Goal: Information Seeking & Learning: Learn about a topic

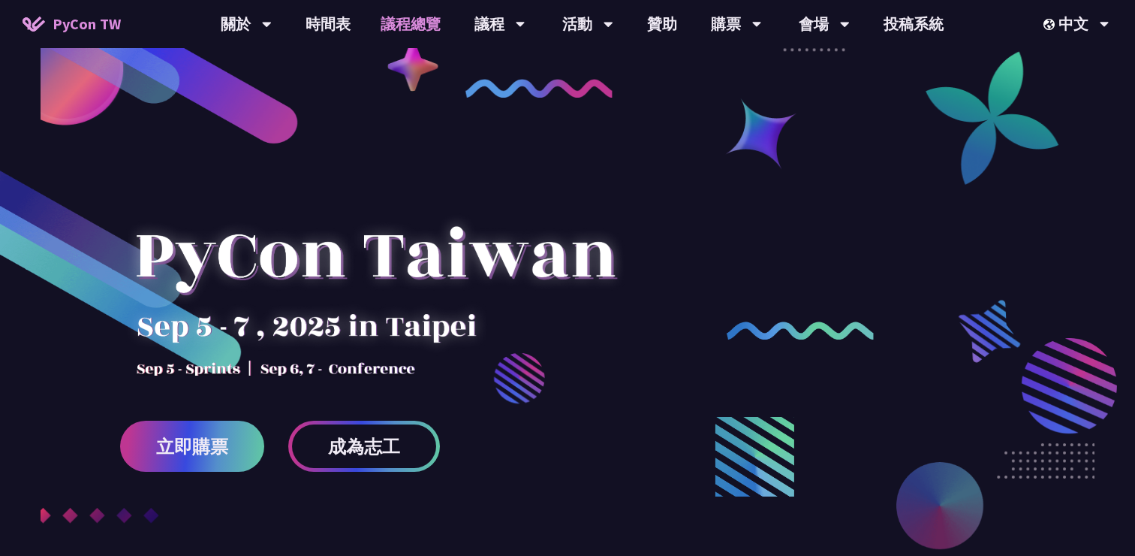
click at [428, 29] on link "議程總覽" at bounding box center [411, 24] width 90 height 48
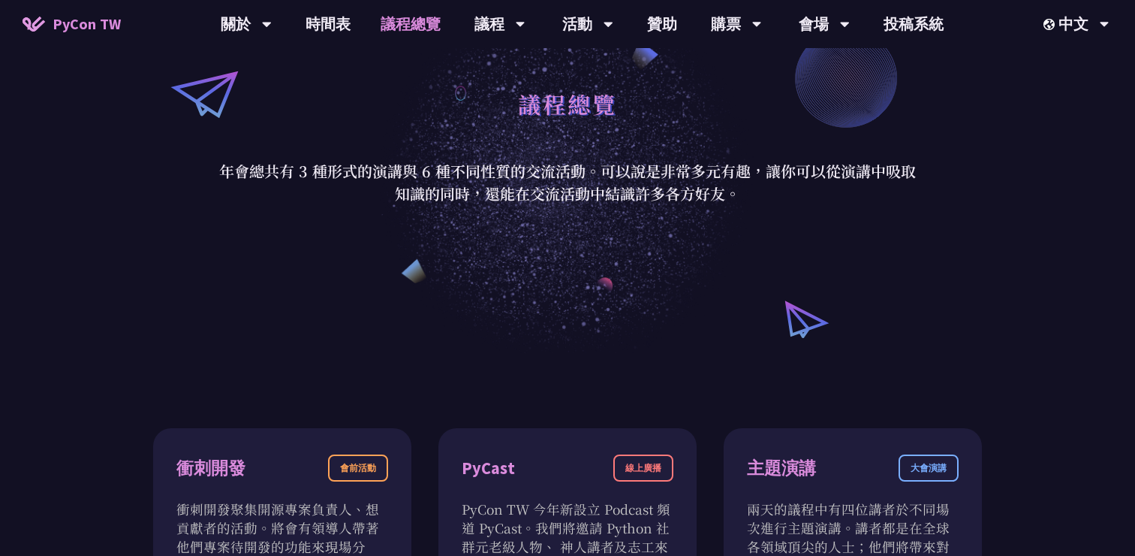
scroll to position [161, 0]
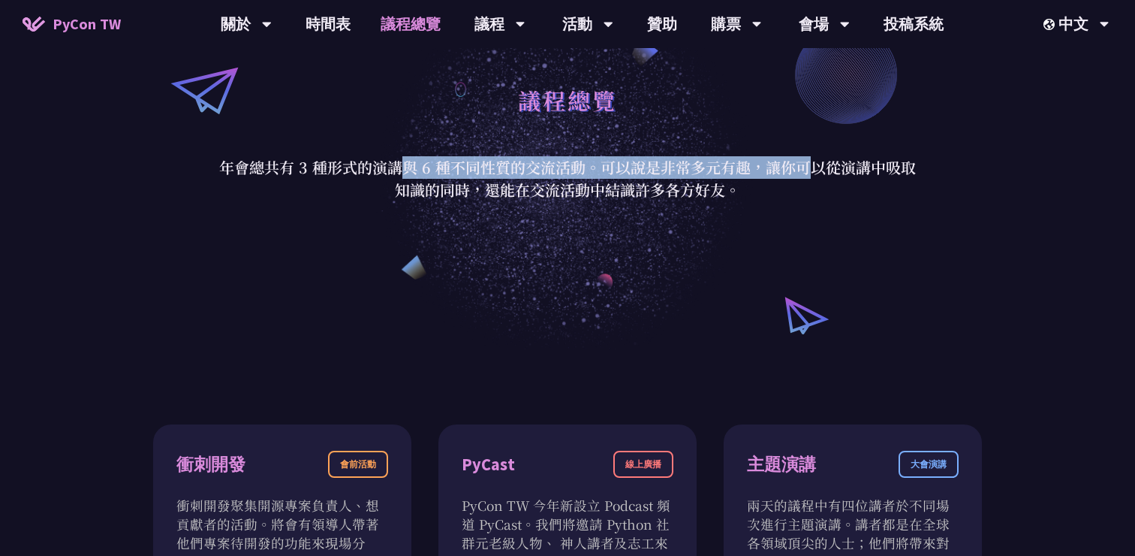
drag, startPoint x: 227, startPoint y: 164, endPoint x: 635, endPoint y: 164, distance: 408.4
click at [629, 164] on p "年會總共有 3 種形式的演講與 6 種不同性質的交流活動。可以說是非常多元有趣，讓你可以從演講中吸取知識的同時，還能在交流活動中結識許多各方好友。" at bounding box center [567, 178] width 698 height 45
click at [635, 164] on p "年會總共有 3 種形式的演講與 6 種不同性質的交流活動。可以說是非常多元有趣，讓你可以從演講中吸取知識的同時，還能在交流活動中結識許多各方好友。" at bounding box center [567, 178] width 698 height 45
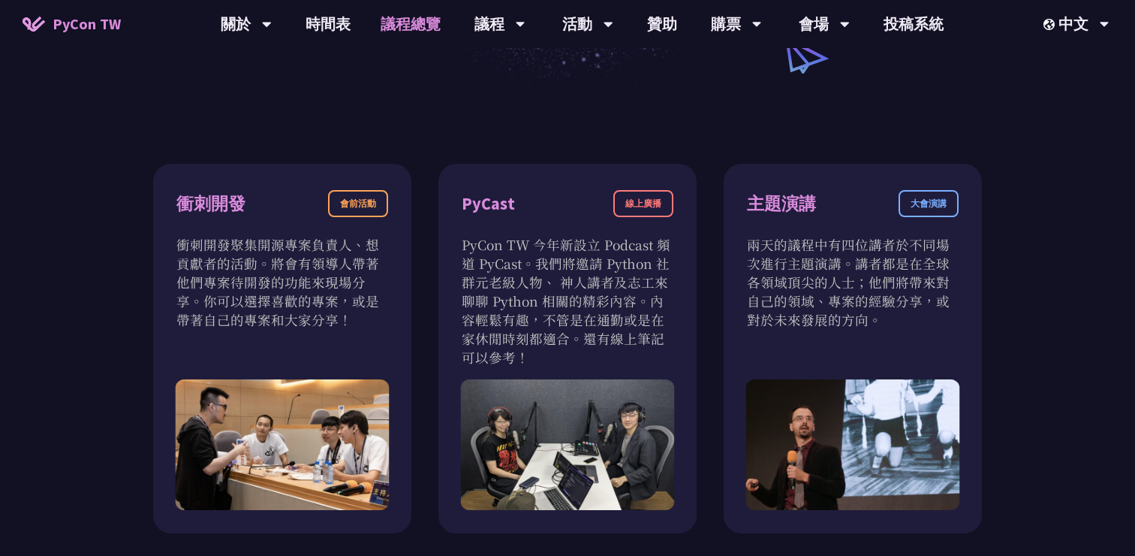
scroll to position [426, 0]
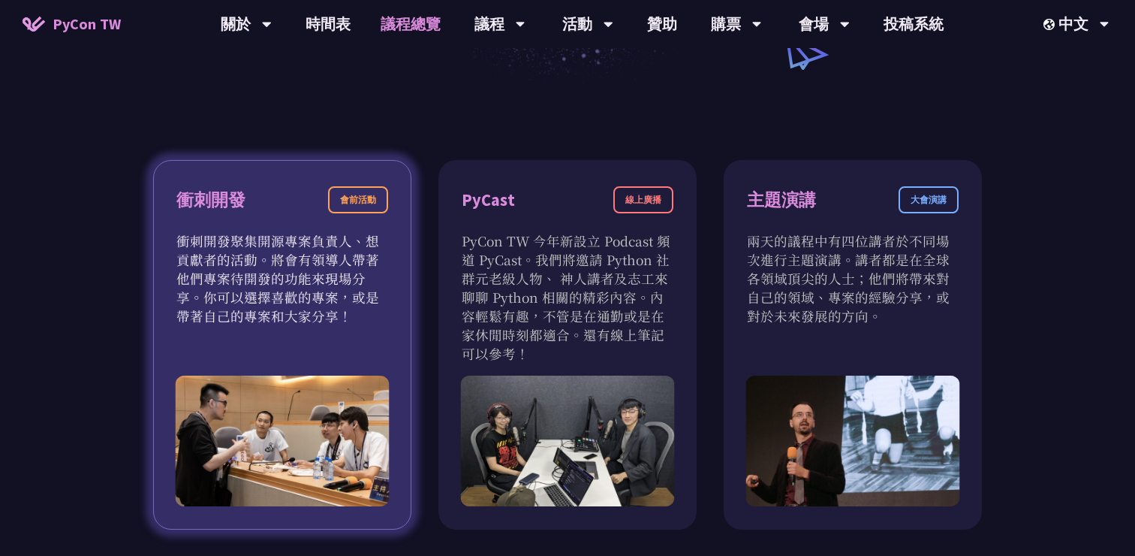
click at [336, 212] on div "衝刺開發 會前活動" at bounding box center [282, 208] width 212 height 45
click at [291, 332] on div "衝刺開發 會前活動 衝刺開發聚集開源專案負責人、想貢獻者的活動。將會有領導人帶著他們專案待開發的功能來現場分享。你可以選擇喜歡的專案，或是帶著自己的專案和大家…" at bounding box center [282, 344] width 258 height 369
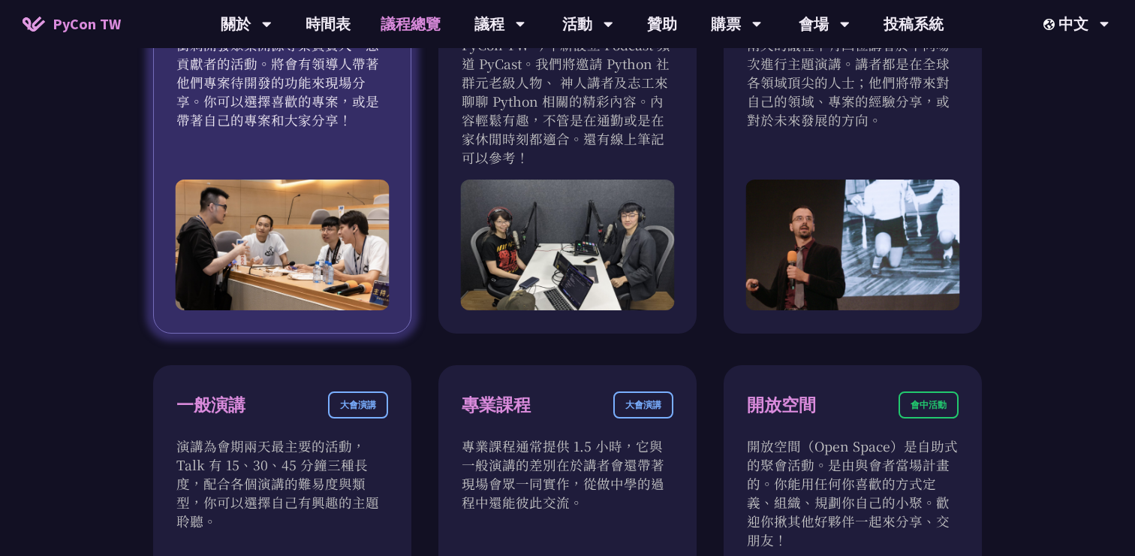
click at [322, 263] on img at bounding box center [283, 244] width 214 height 131
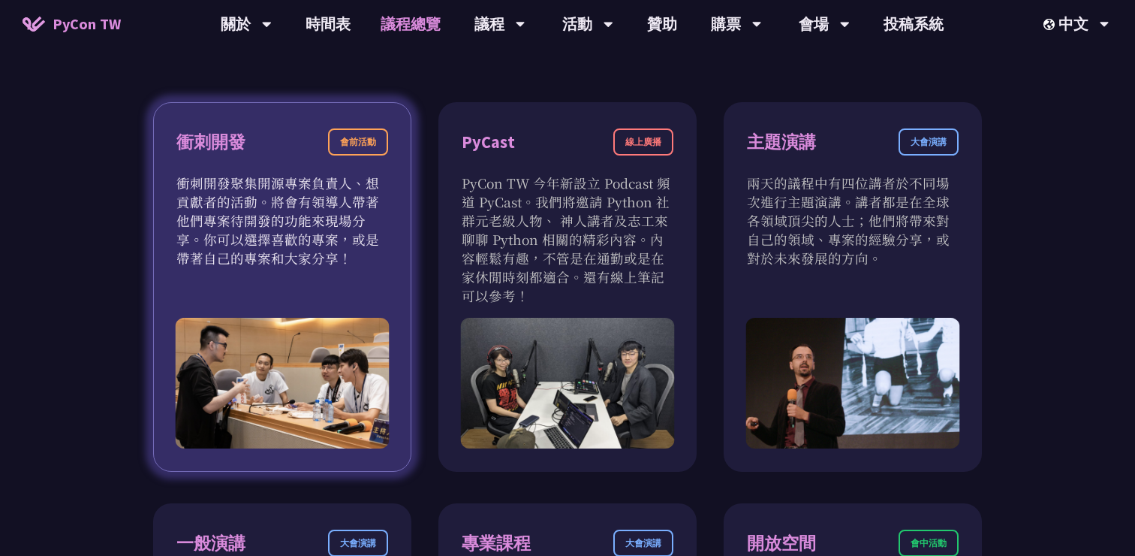
scroll to position [482, 0]
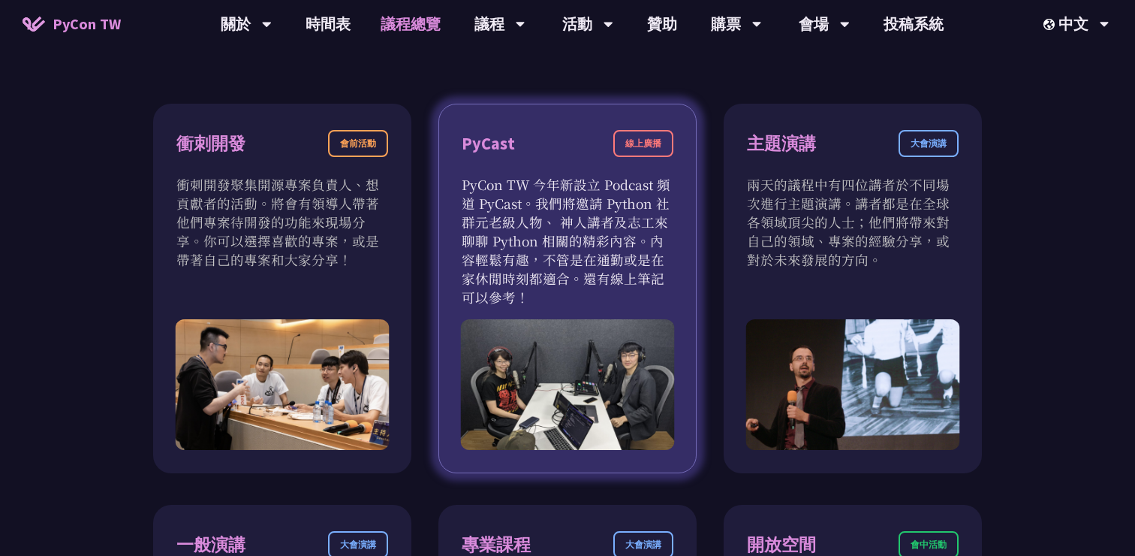
drag, startPoint x: 577, startPoint y: 256, endPoint x: 617, endPoint y: 292, distance: 53.7
click at [617, 292] on p "PyCon TW 今年新設立 Podcast 頻道 PyCast。我們將邀請 Python 社群元老級人物、 神人講者及志工來聊聊 Python 相關的精彩內…" at bounding box center [568, 240] width 212 height 131
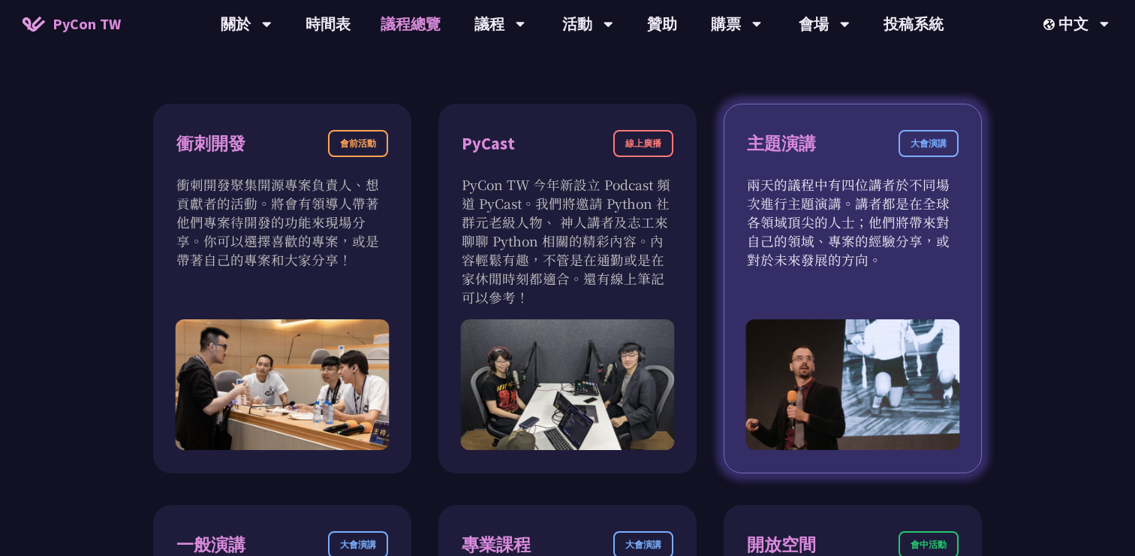
click at [798, 270] on div "主題演講 大會演講 兩天的議程中有四位講者於不同場次進行主題演講。講者都是在全球各領域頂尖的人士；他們將帶來對自己的領域、專案的經驗分享，或對於未來發展的方向。" at bounding box center [853, 288] width 258 height 369
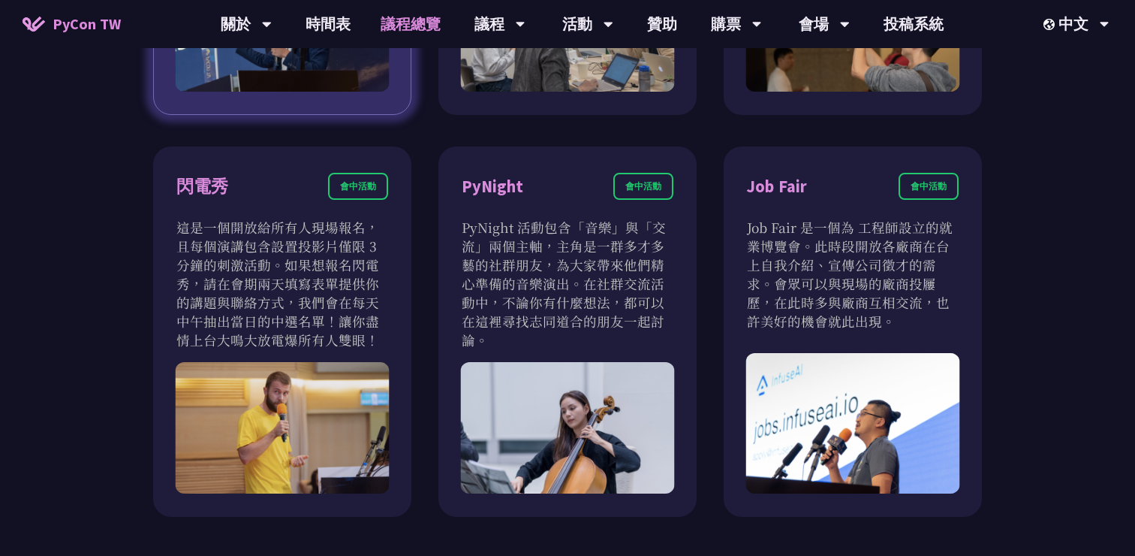
scroll to position [1236, 0]
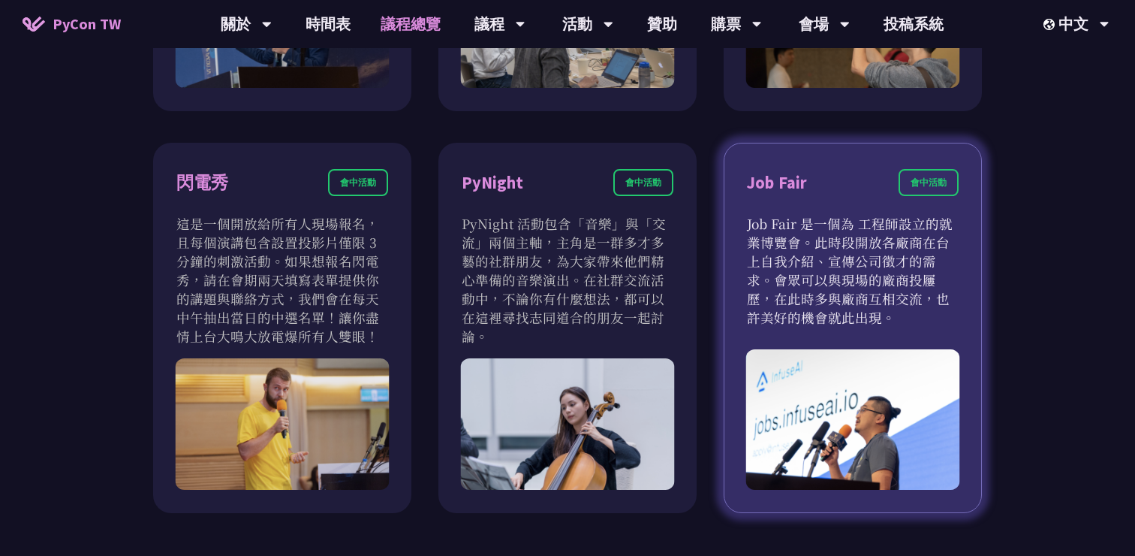
click at [836, 212] on div "Job Fair 會中活動" at bounding box center [853, 191] width 212 height 45
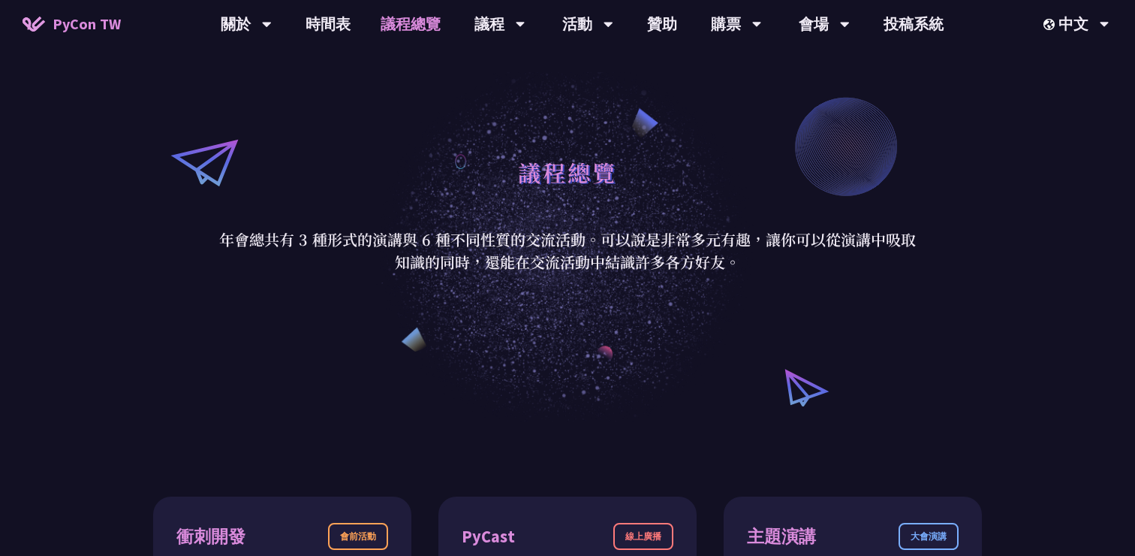
scroll to position [0, 0]
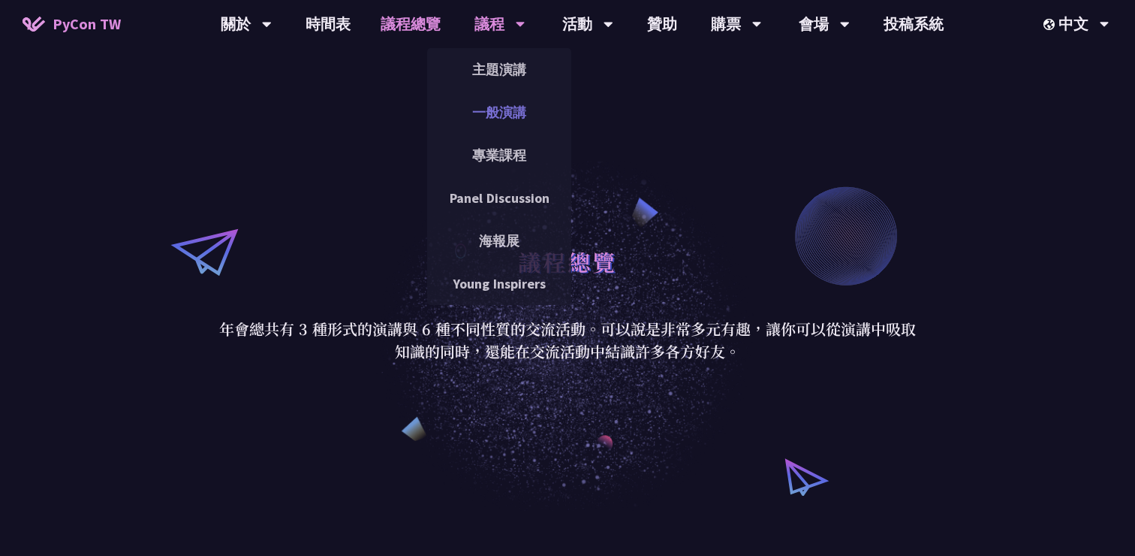
click at [514, 107] on link "一般演講" at bounding box center [499, 112] width 144 height 35
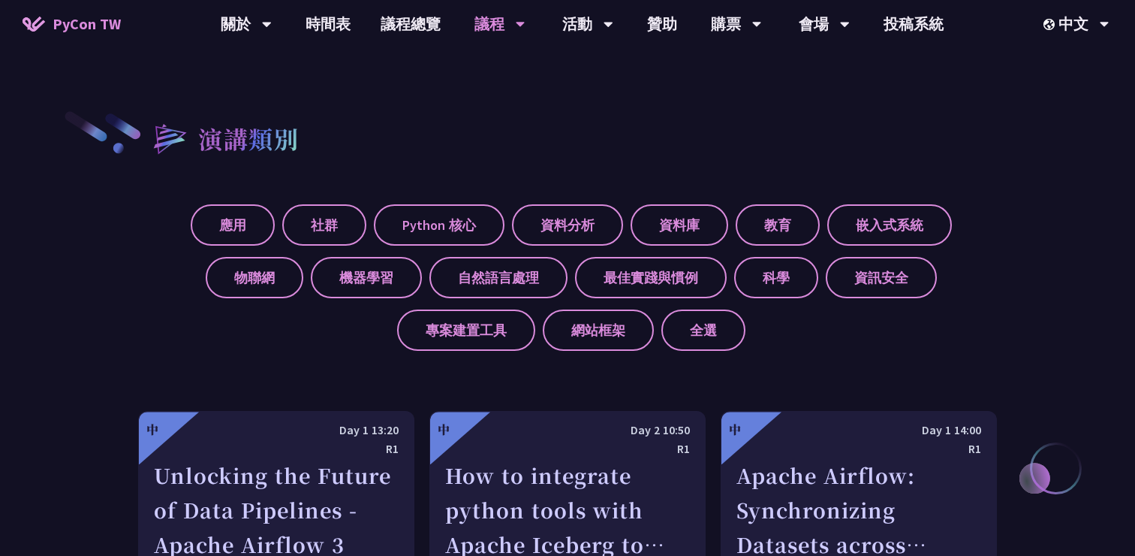
scroll to position [467, 0]
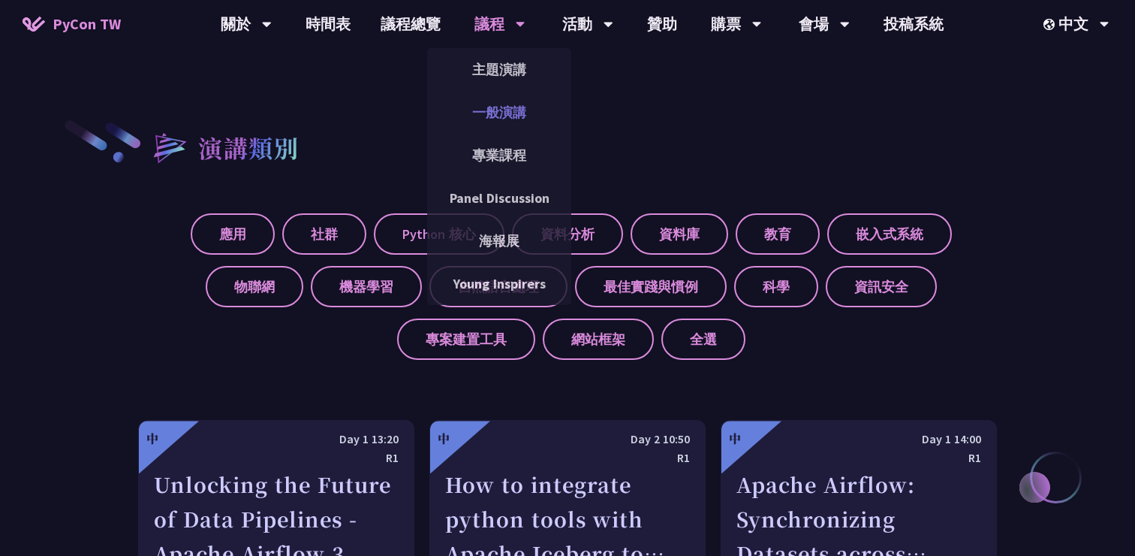
click at [506, 106] on link "一般演講" at bounding box center [499, 112] width 144 height 35
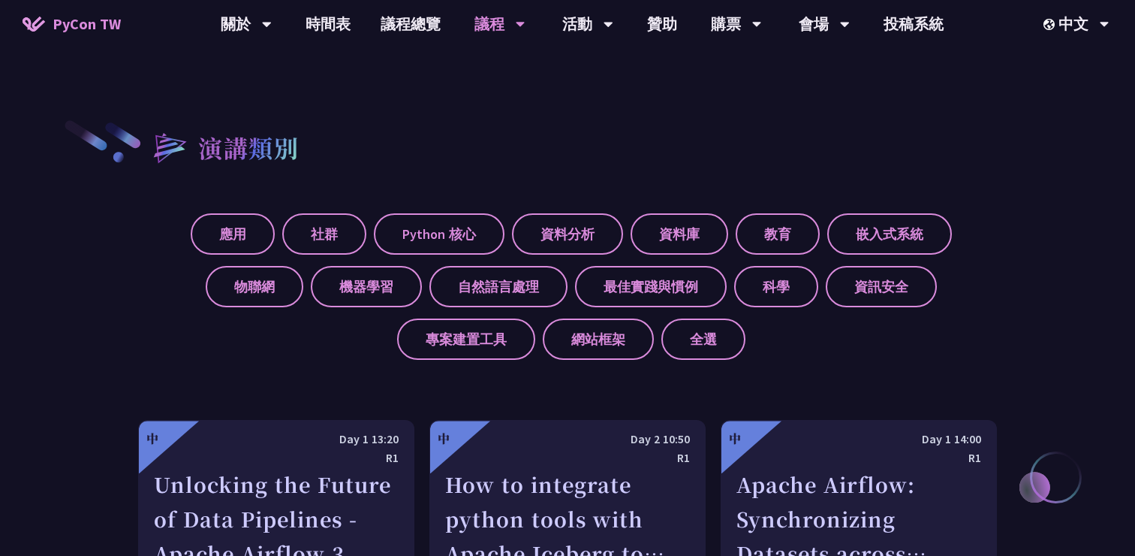
click at [491, 15] on div "議程" at bounding box center [499, 24] width 51 height 48
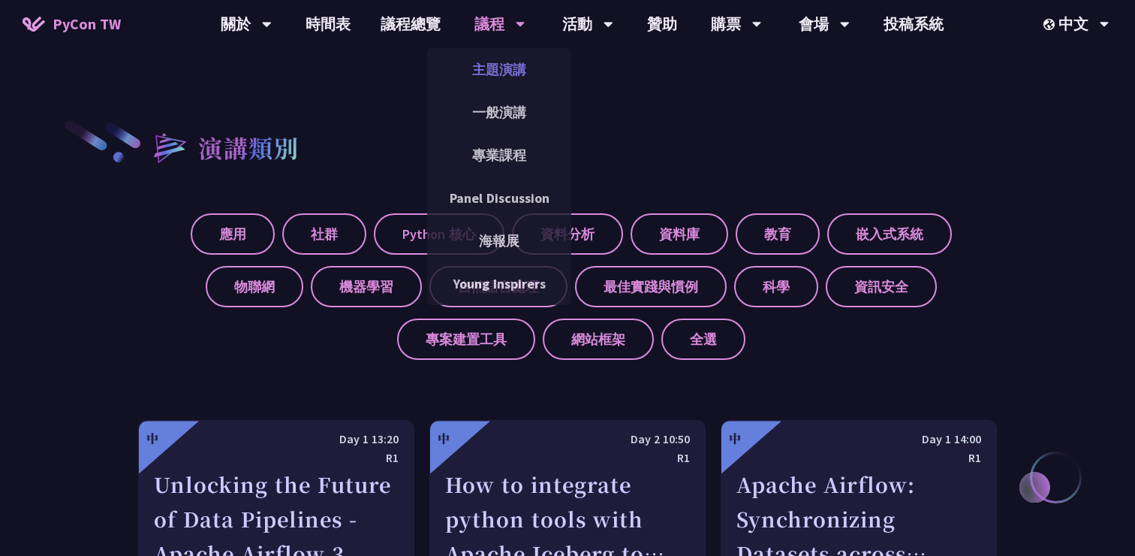
click at [496, 67] on link "主題演講" at bounding box center [499, 69] width 144 height 35
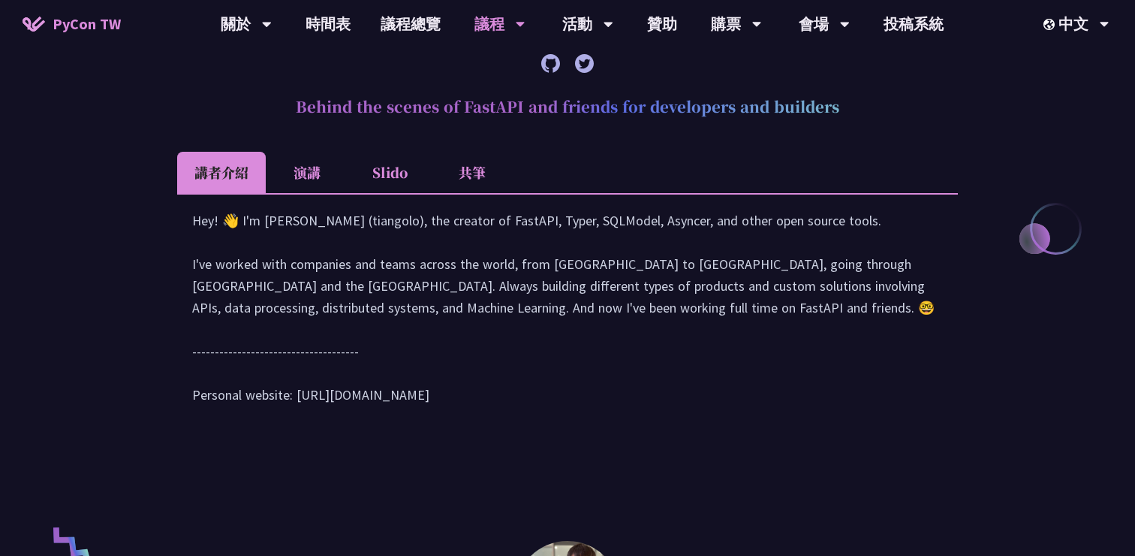
scroll to position [629, 0]
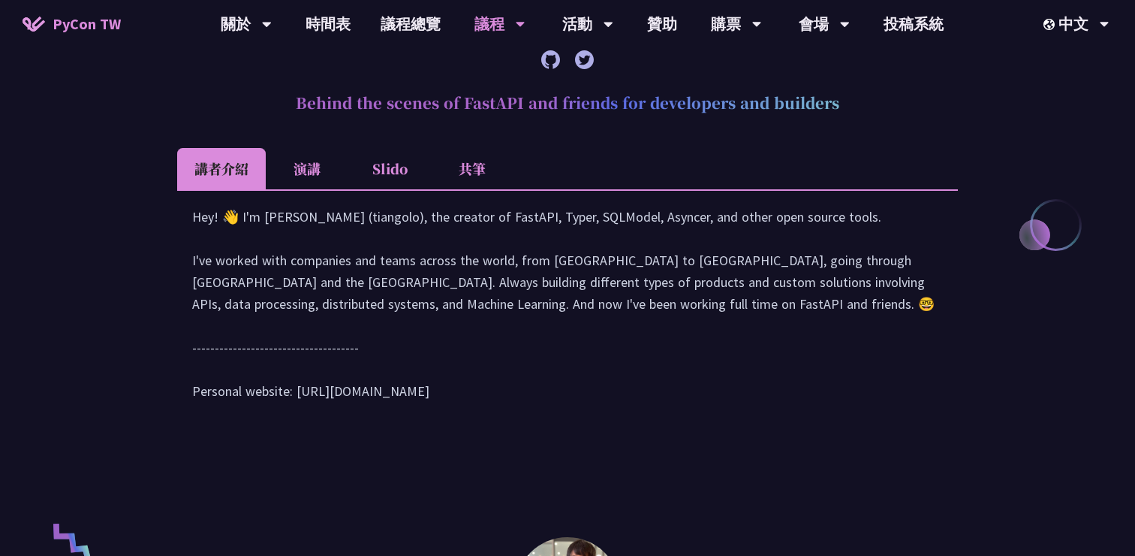
click at [312, 170] on li "演講" at bounding box center [307, 168] width 83 height 41
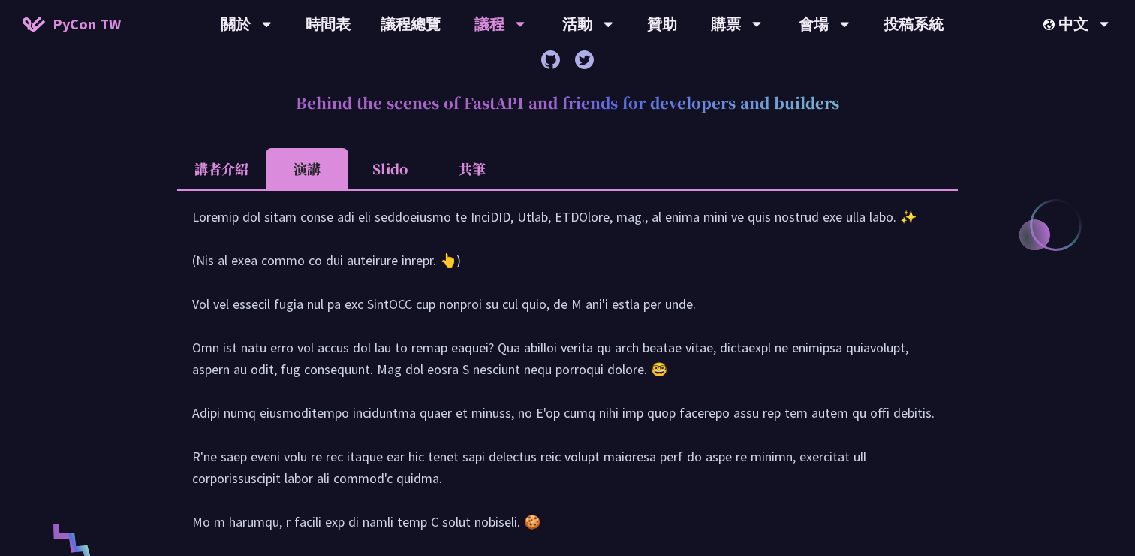
click at [312, 170] on li "演講" at bounding box center [307, 168] width 83 height 41
click at [363, 179] on li "Slido" at bounding box center [389, 168] width 83 height 41
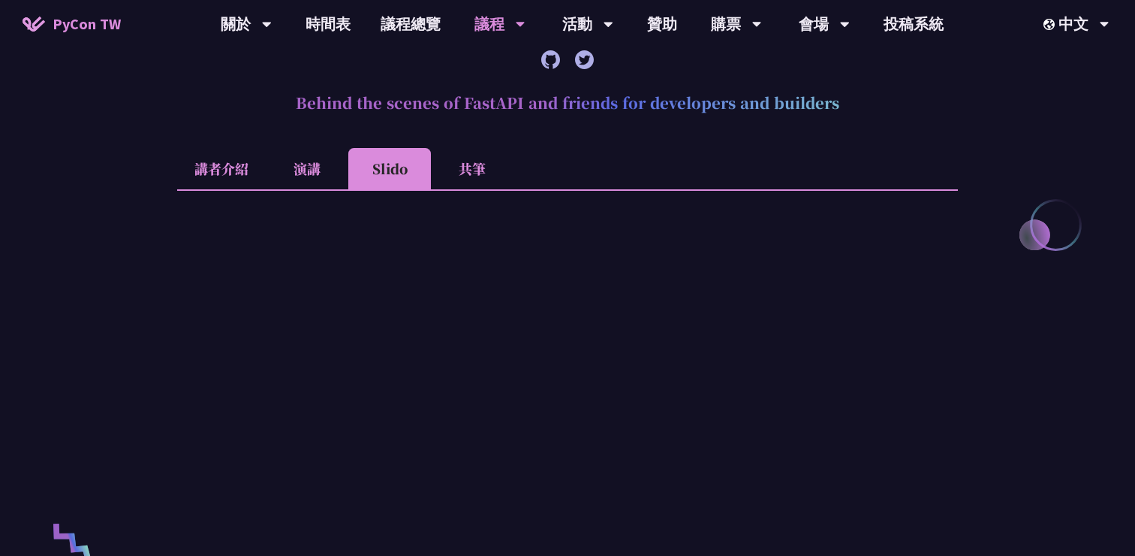
click at [474, 176] on li "共筆" at bounding box center [472, 168] width 83 height 41
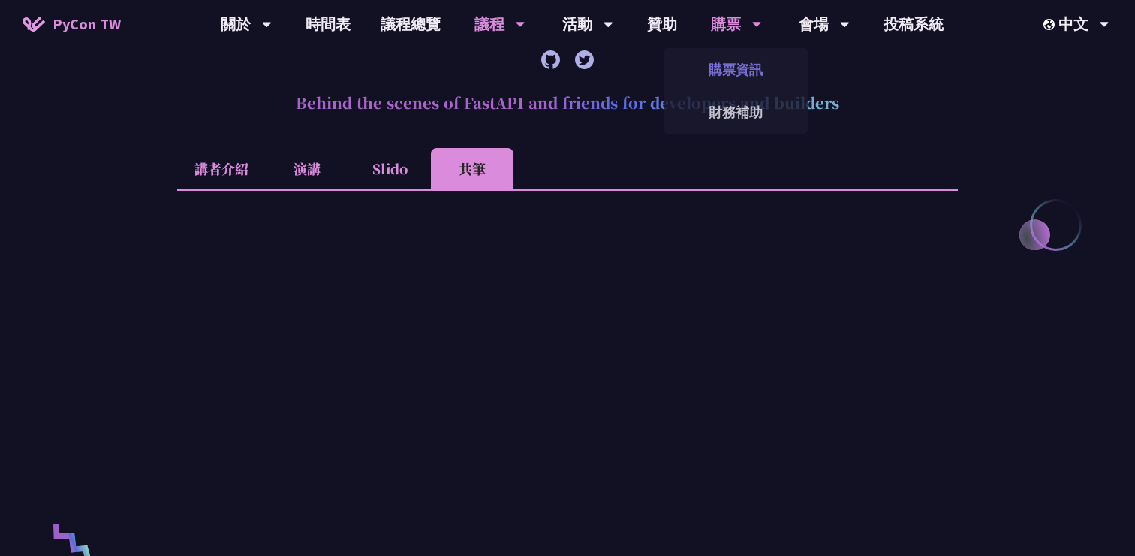
click at [726, 79] on link "購票資訊" at bounding box center [736, 69] width 144 height 35
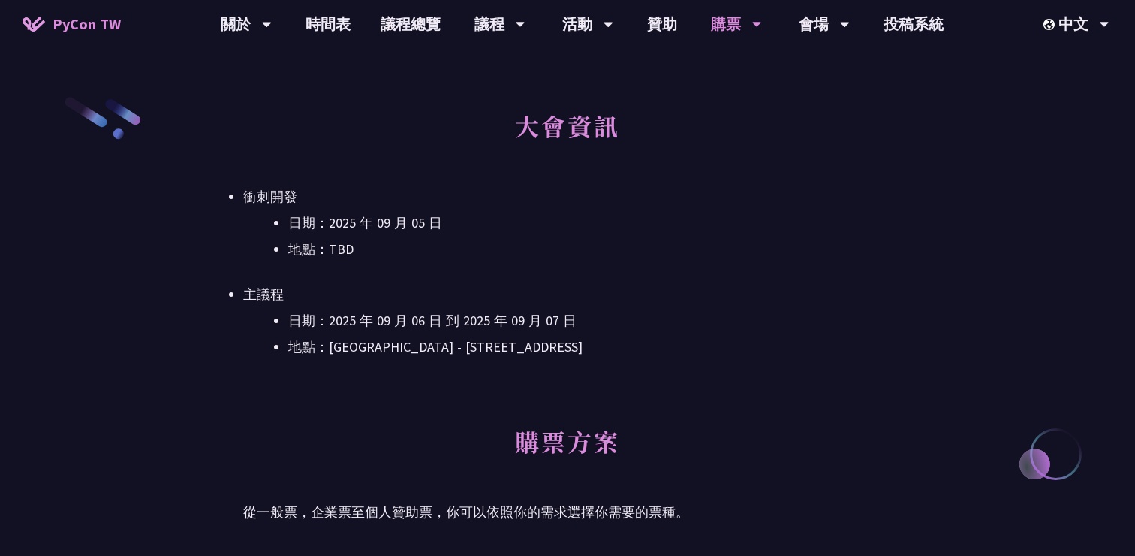
scroll to position [448, 0]
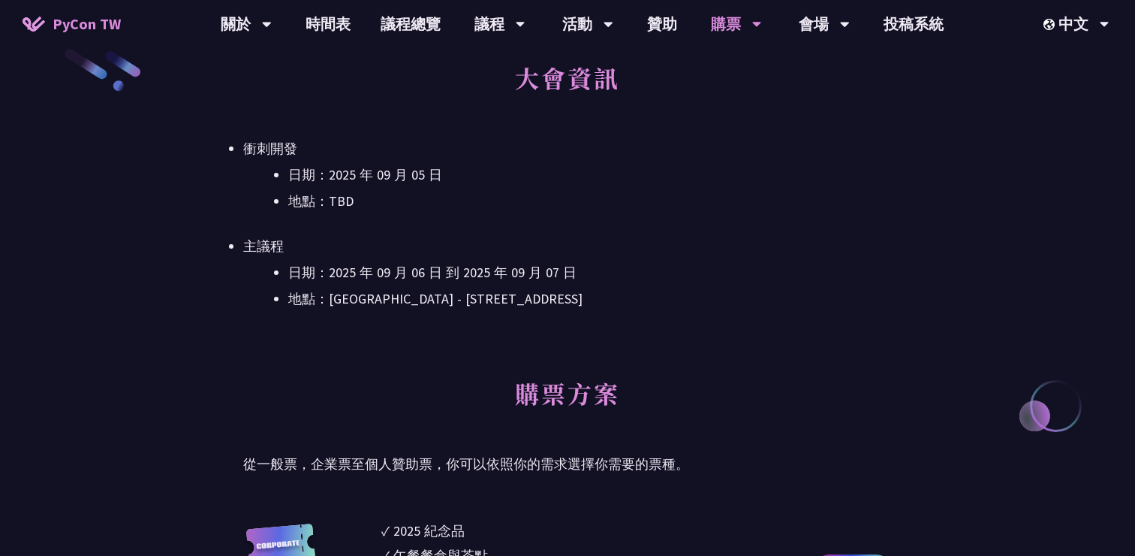
click at [395, 178] on li "日期：2025 年 09 月 05 日" at bounding box center [590, 175] width 604 height 23
click at [409, 278] on li "日期：2025 年 09 月 06 日 到 2025 年 09 月 07 日" at bounding box center [590, 272] width 604 height 23
drag, startPoint x: 423, startPoint y: 273, endPoint x: 531, endPoint y: 274, distance: 107.4
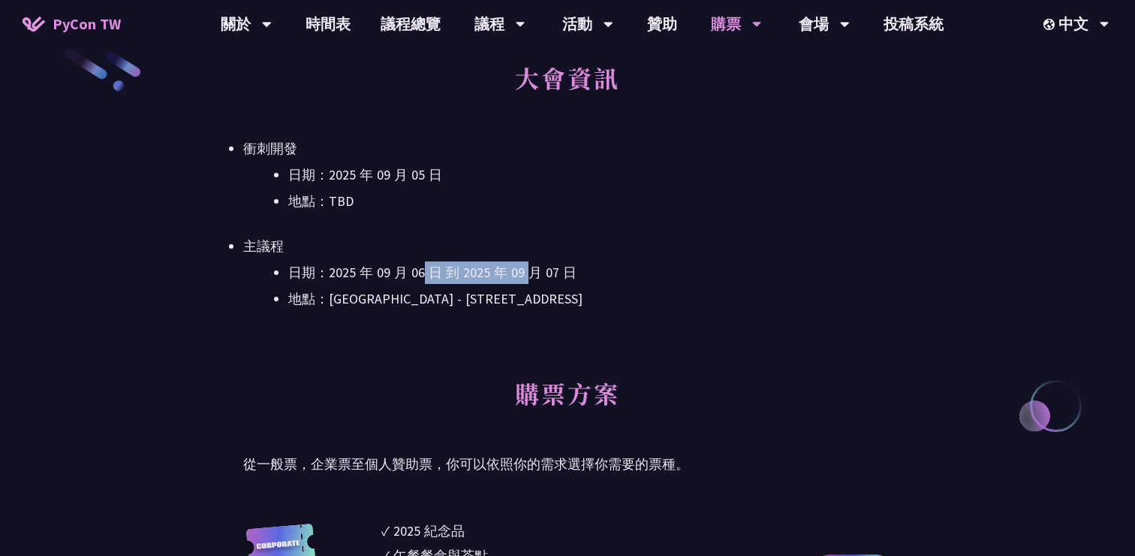
click at [531, 274] on li "日期：2025 年 09 月 06 日 到 2025 年 09 月 07 日" at bounding box center [590, 272] width 604 height 23
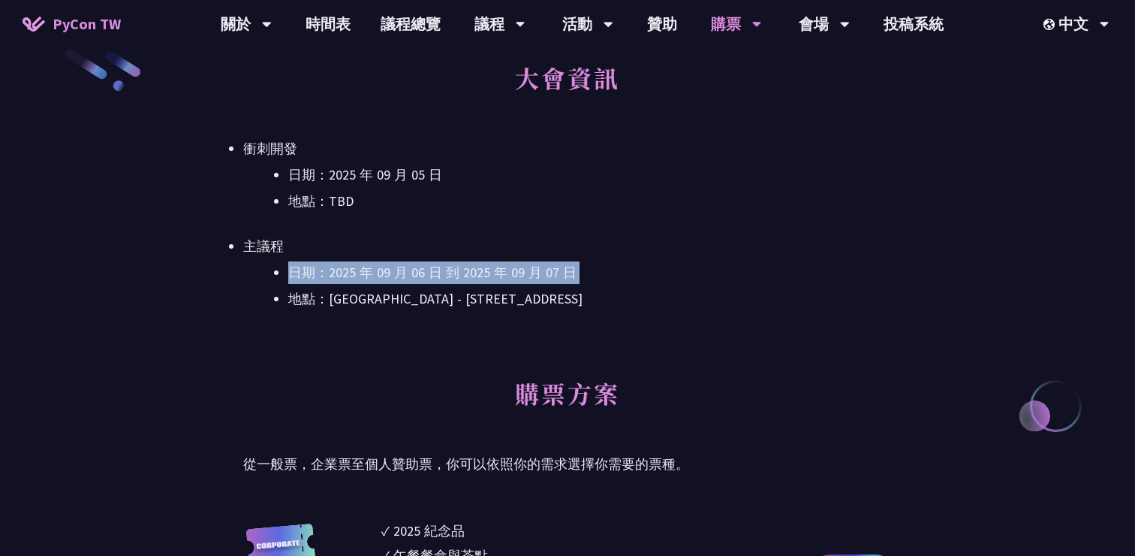
click at [531, 274] on li "日期：2025 年 09 月 06 日 到 2025 年 09 月 07 日" at bounding box center [590, 272] width 604 height 23
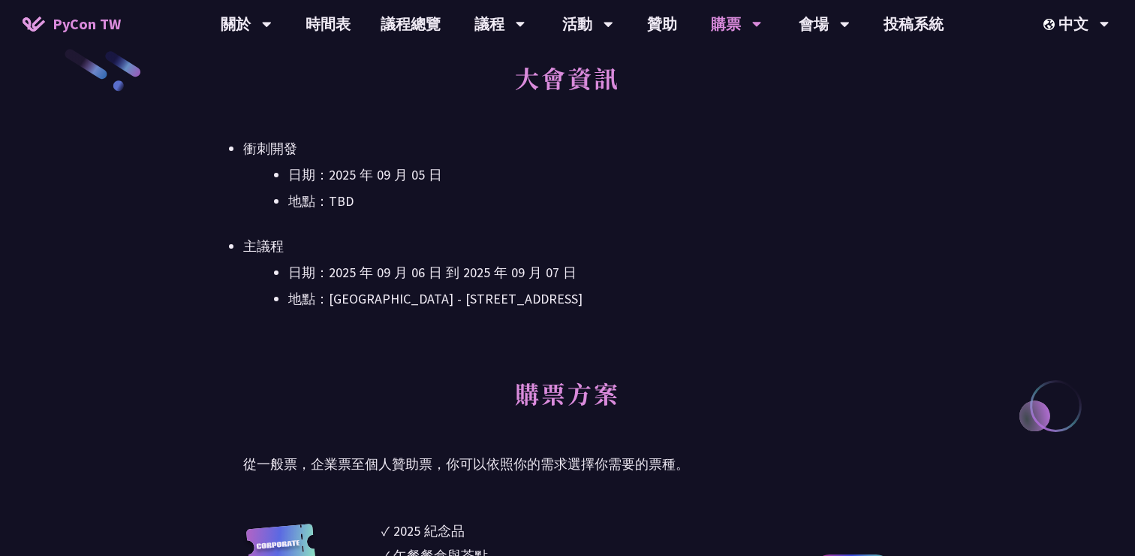
click at [523, 301] on li "地點：[GEOGRAPHIC_DATA] - ​[STREET_ADDRESS]" at bounding box center [590, 299] width 604 height 23
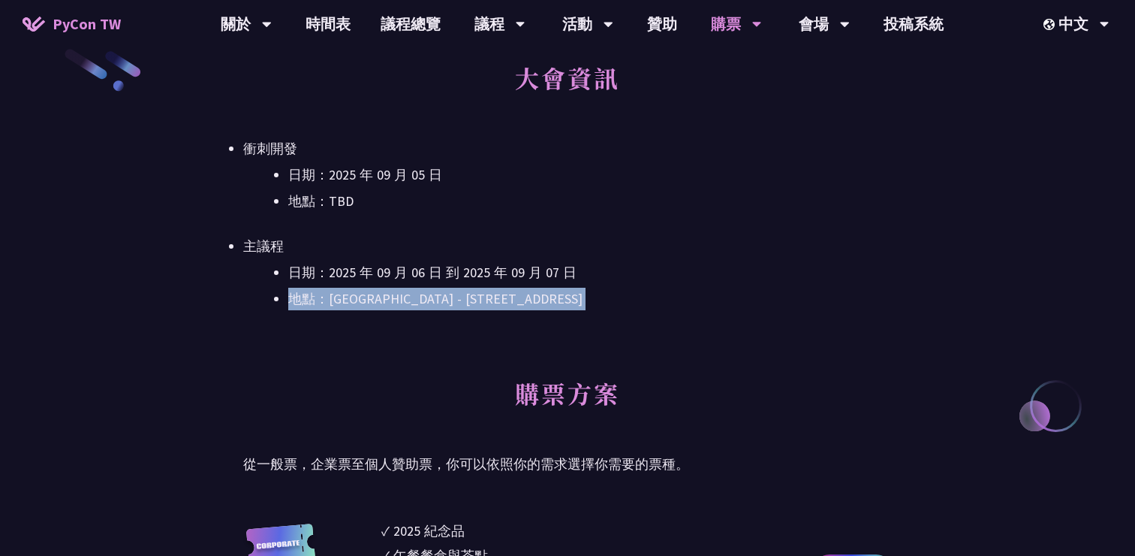
click at [523, 301] on li "地點：[GEOGRAPHIC_DATA] - ​[STREET_ADDRESS]" at bounding box center [590, 299] width 604 height 23
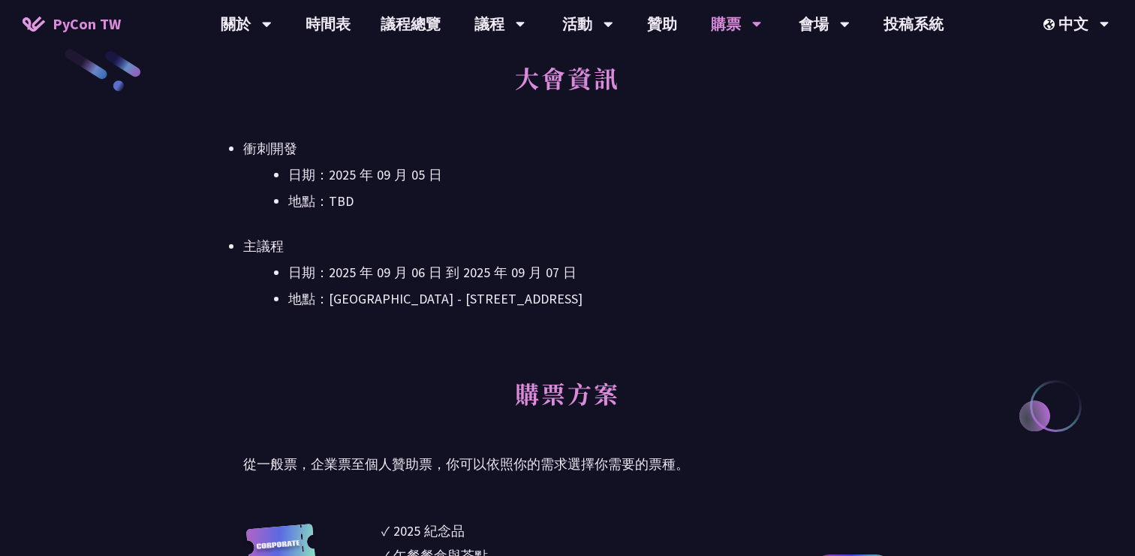
click at [532, 271] on li "日期：2025 年 09 月 06 日 到 2025 年 09 月 07 日" at bounding box center [590, 272] width 604 height 23
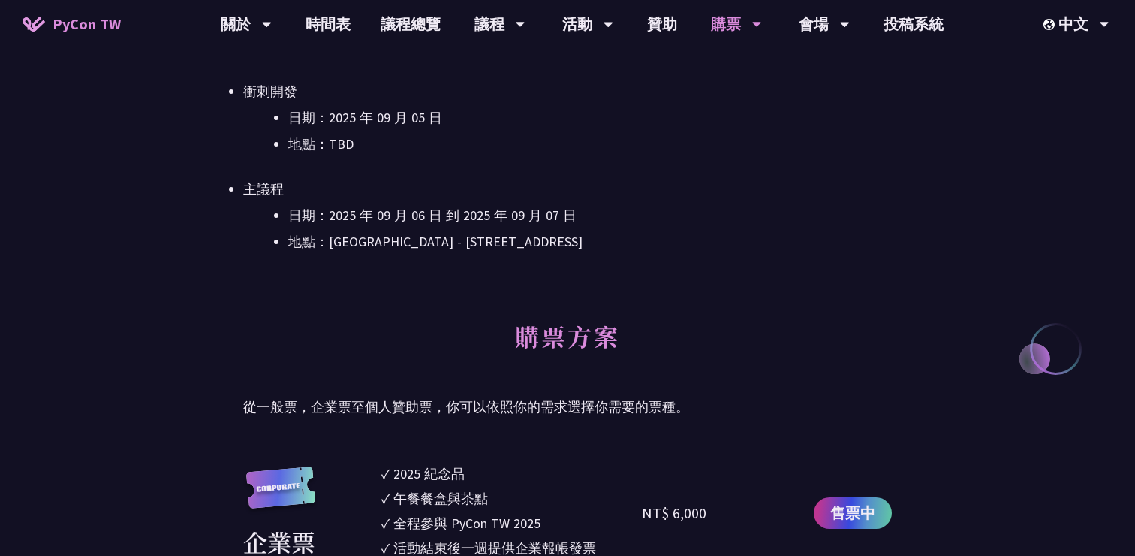
scroll to position [507, 0]
click at [532, 235] on li "地點：[GEOGRAPHIC_DATA] - ​[STREET_ADDRESS]" at bounding box center [590, 240] width 604 height 23
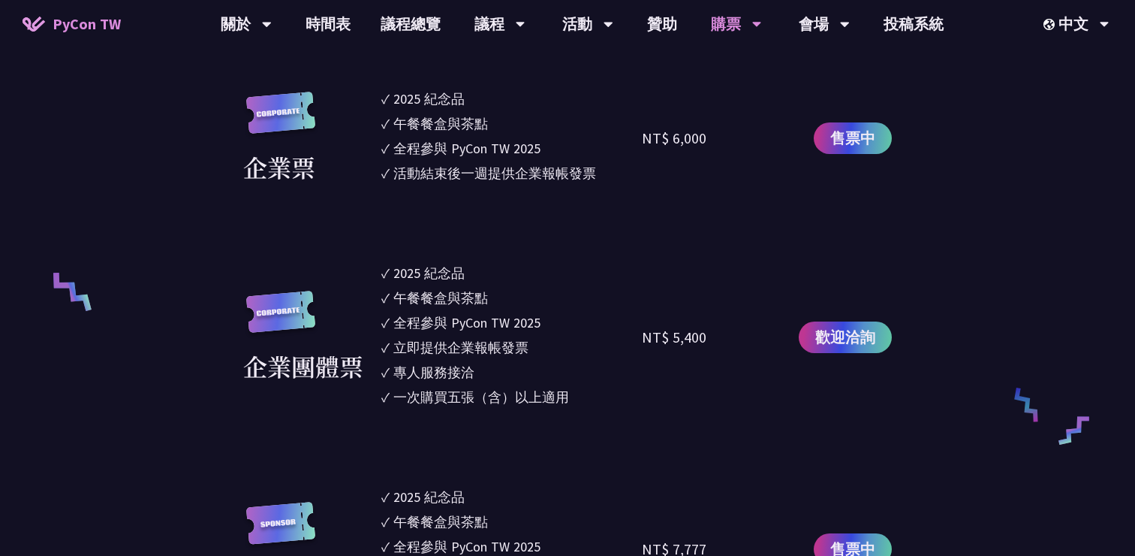
scroll to position [878, 0]
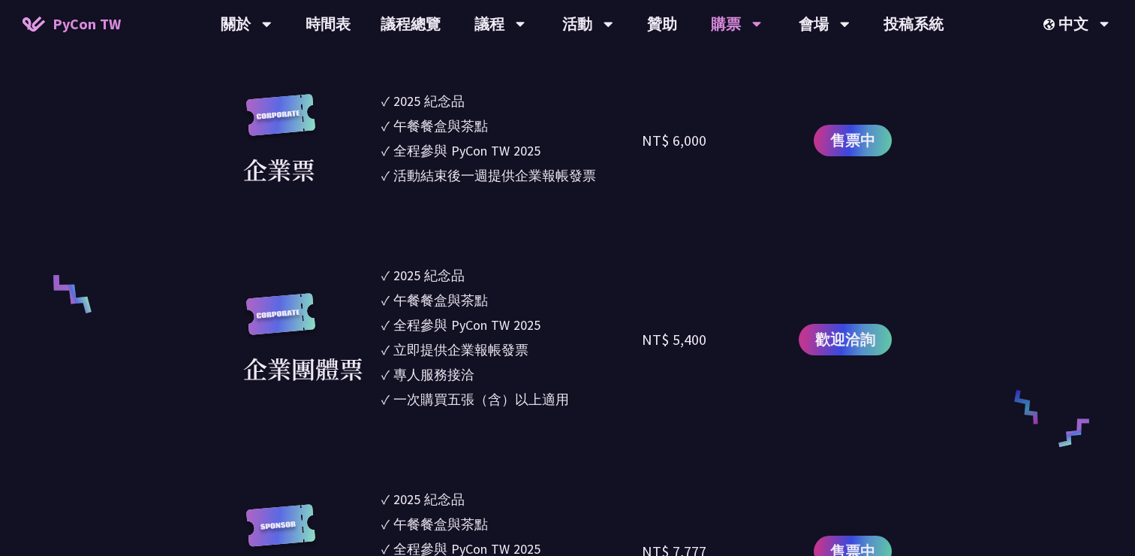
click at [482, 158] on div "全程參與 PyCon TW 2025" at bounding box center [466, 150] width 147 height 20
click at [505, 178] on div "活動結束後一週提供企業報帳發票" at bounding box center [494, 175] width 203 height 20
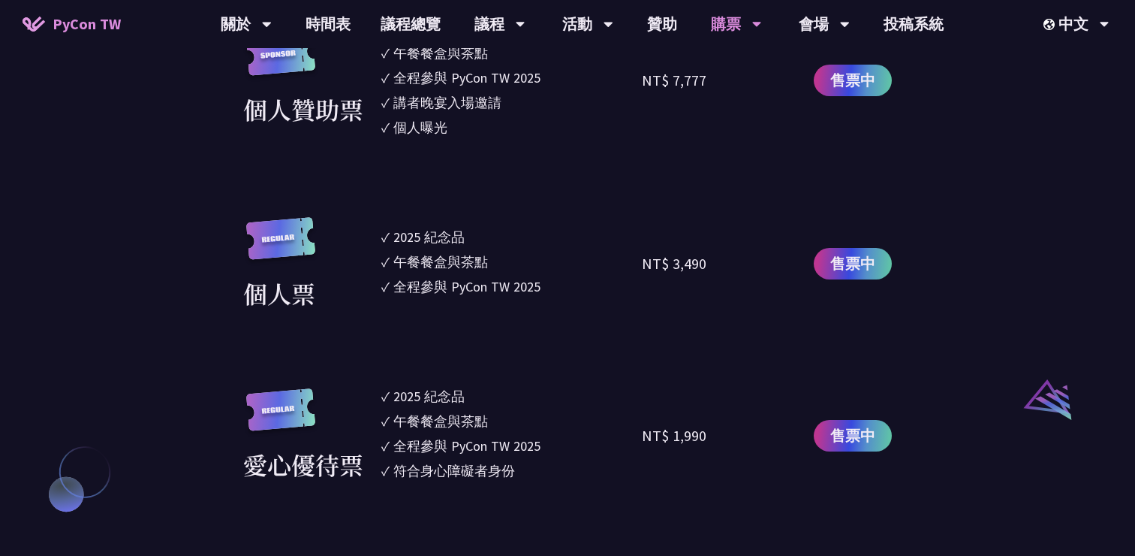
scroll to position [1356, 0]
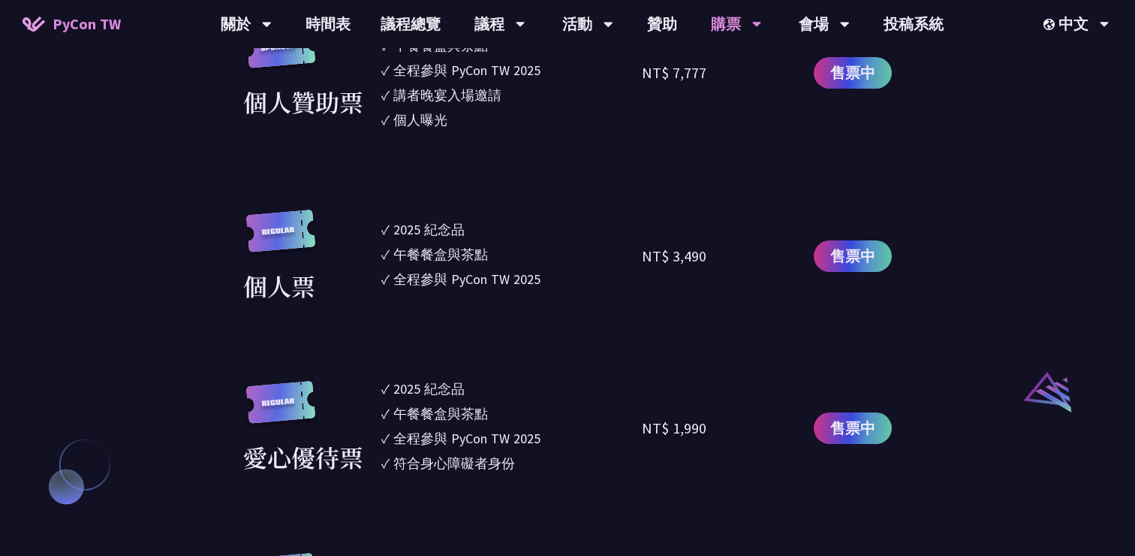
click at [441, 273] on div "全程參與 PyCon TW 2025" at bounding box center [466, 279] width 147 height 20
drag, startPoint x: 399, startPoint y: 252, endPoint x: 498, endPoint y: 256, distance: 98.4
click at [498, 255] on li "✓ 午餐餐盒與茶點" at bounding box center [511, 254] width 261 height 20
click at [498, 256] on li "✓ 午餐餐盒與茶點" at bounding box center [511, 254] width 261 height 20
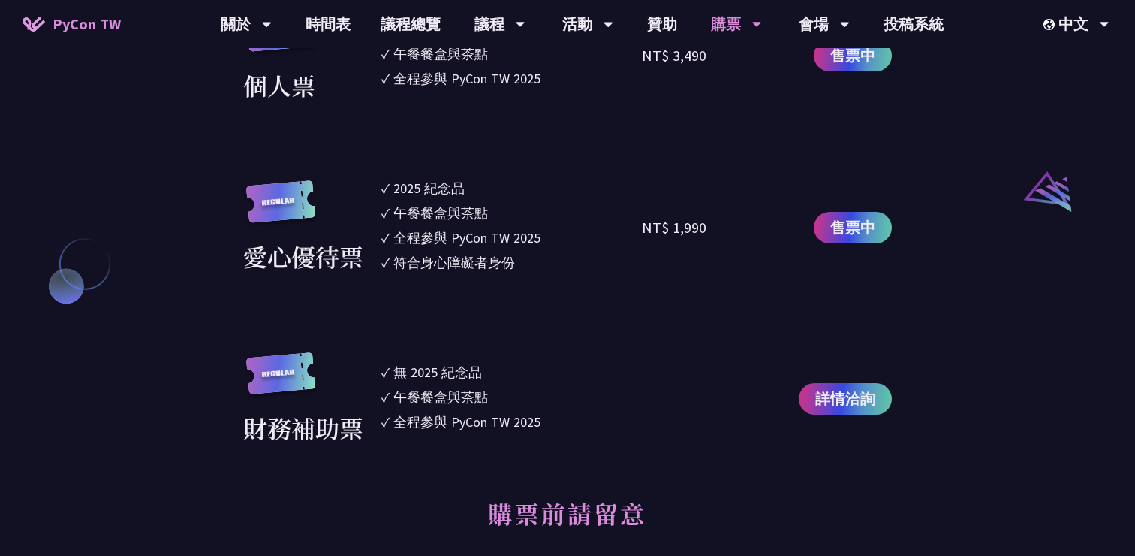
scroll to position [1563, 0]
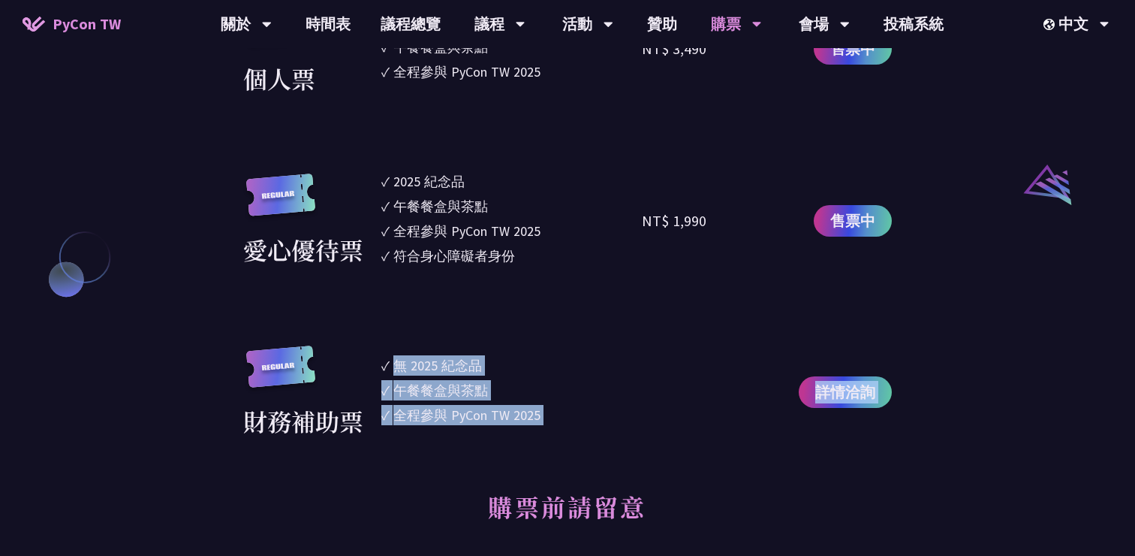
drag, startPoint x: 395, startPoint y: 363, endPoint x: 469, endPoint y: 439, distance: 106.2
click at [469, 439] on div "大會資訊 衝刺開發 日期：[DATE] 地點：TBD 主議程 日期：[DATE] 到 [DATE] 地點：[GEOGRAPHIC_DATA] - ​[STRE…" at bounding box center [567, 566] width 649 height 3418
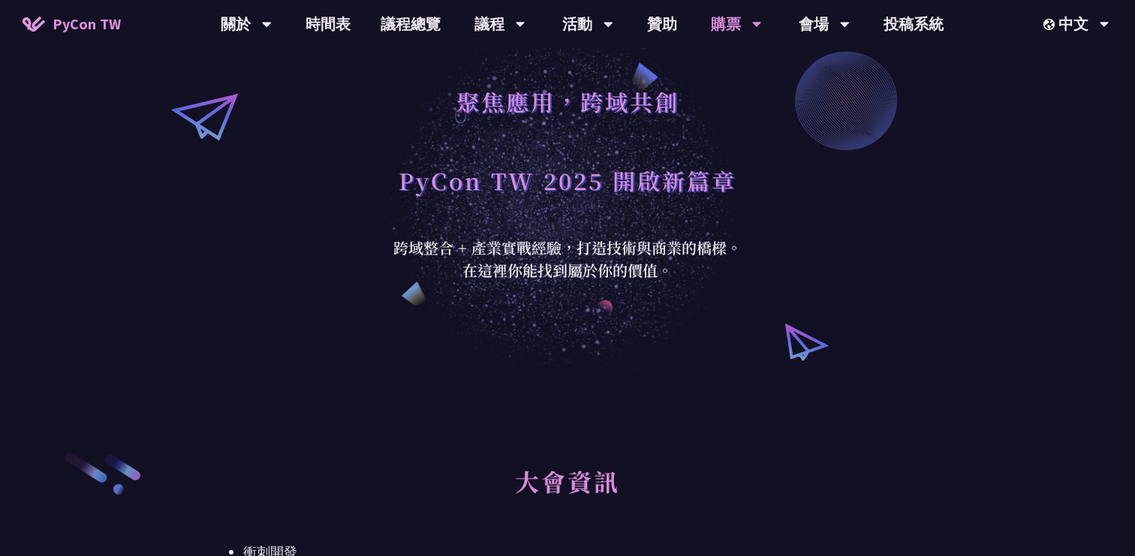
scroll to position [0, 0]
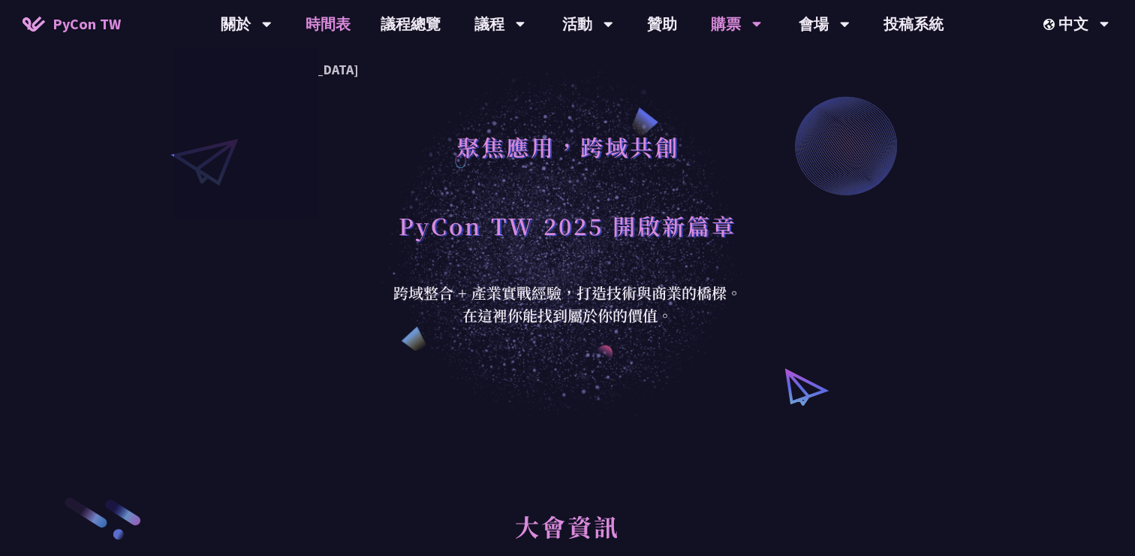
click at [326, 32] on link "時間表" at bounding box center [328, 24] width 75 height 48
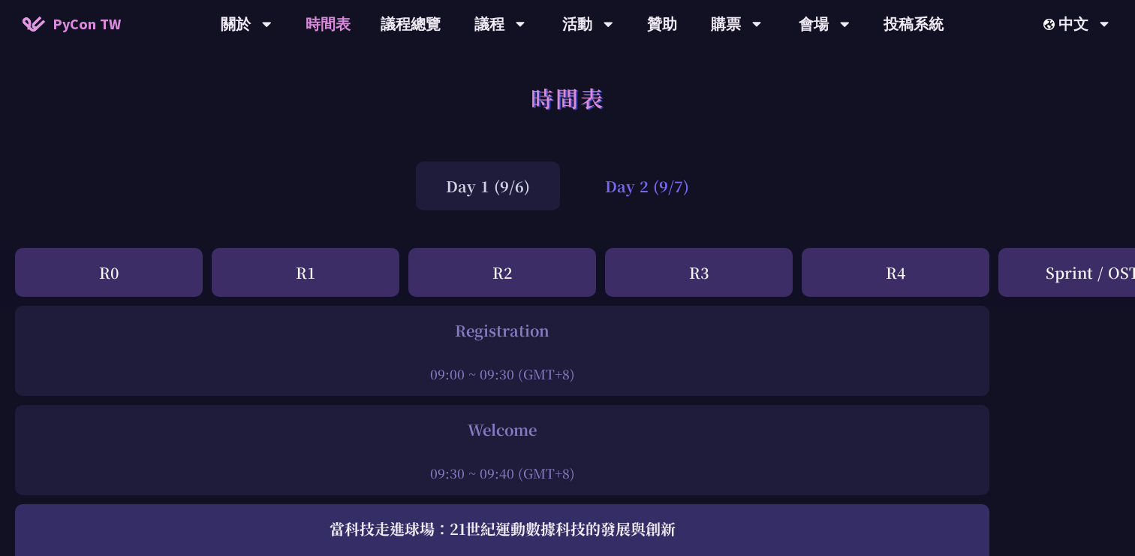
click at [659, 180] on div "Day 2 (9/7)" at bounding box center [647, 185] width 144 height 49
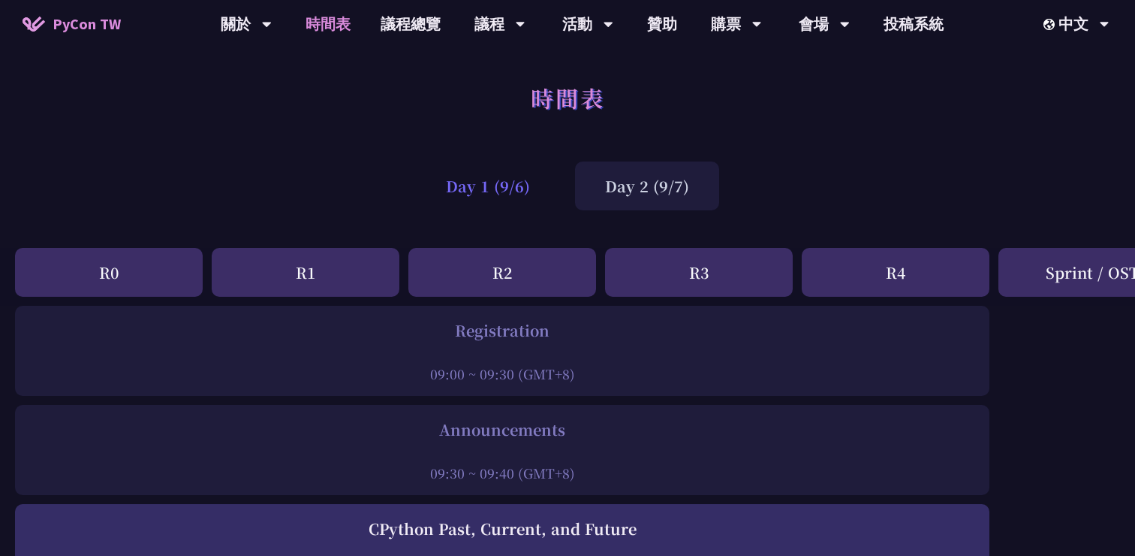
click at [492, 185] on div "Day 1 (9/6)" at bounding box center [488, 185] width 144 height 49
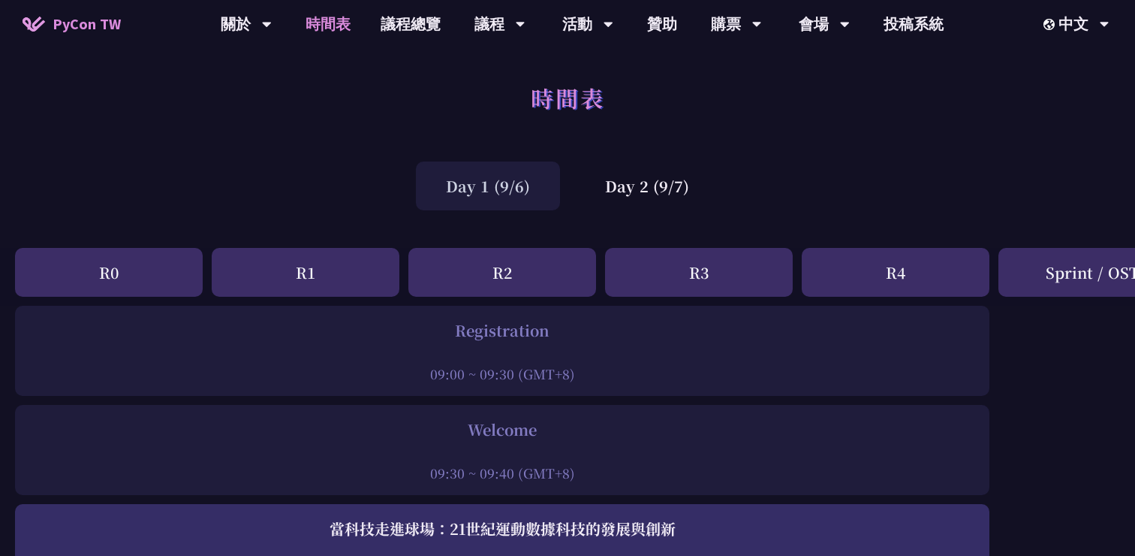
click at [338, 185] on div "Day 1 (9/6) Day 2 (9/7)" at bounding box center [567, 186] width 1135 height 64
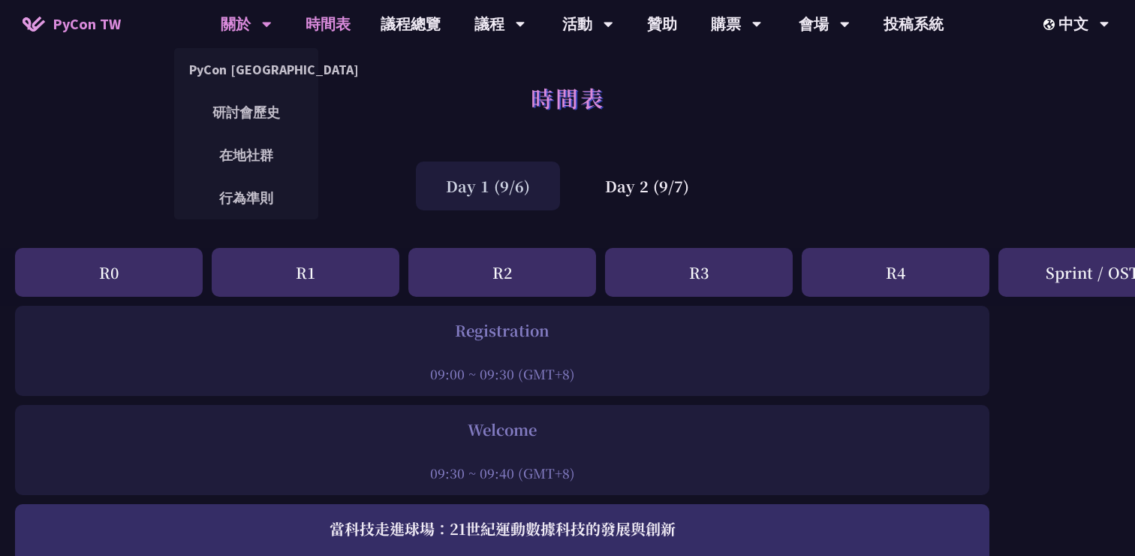
click at [248, 19] on div "關於" at bounding box center [246, 24] width 51 height 48
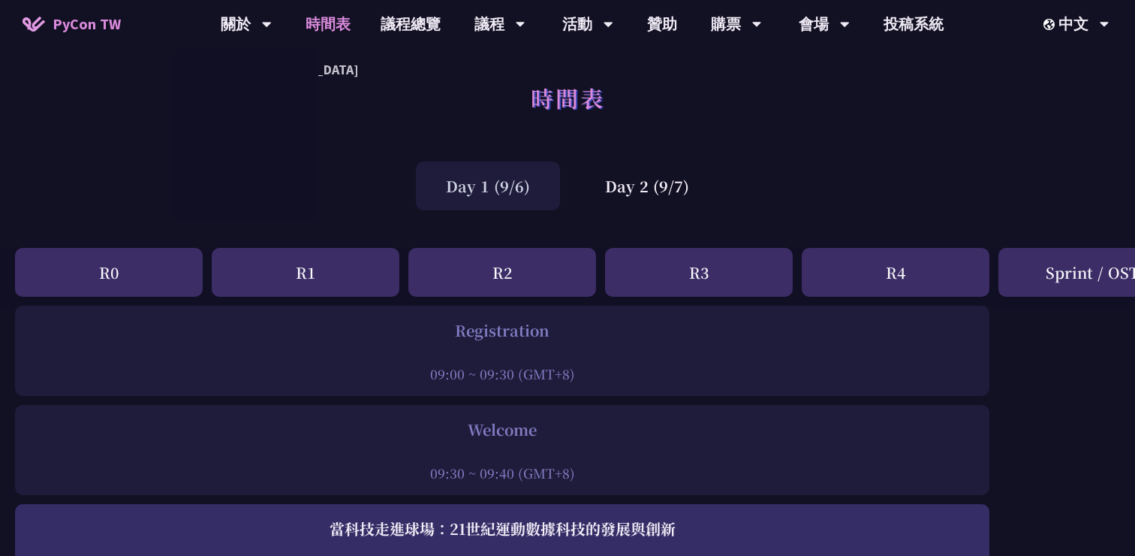
click at [101, 19] on span "PyCon TW" at bounding box center [87, 24] width 68 height 23
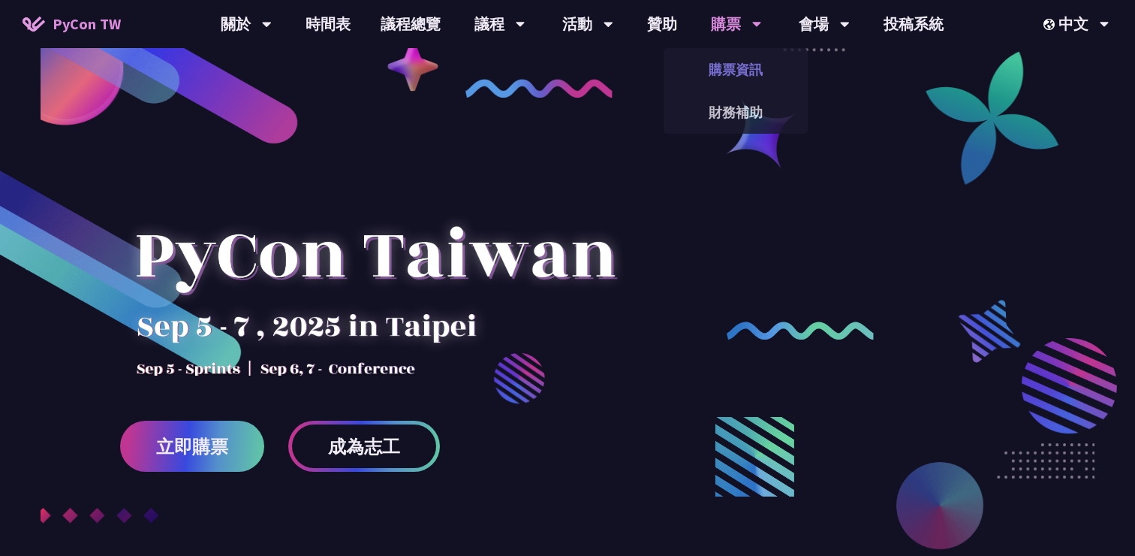
click at [724, 78] on link "購票資訊" at bounding box center [736, 69] width 144 height 35
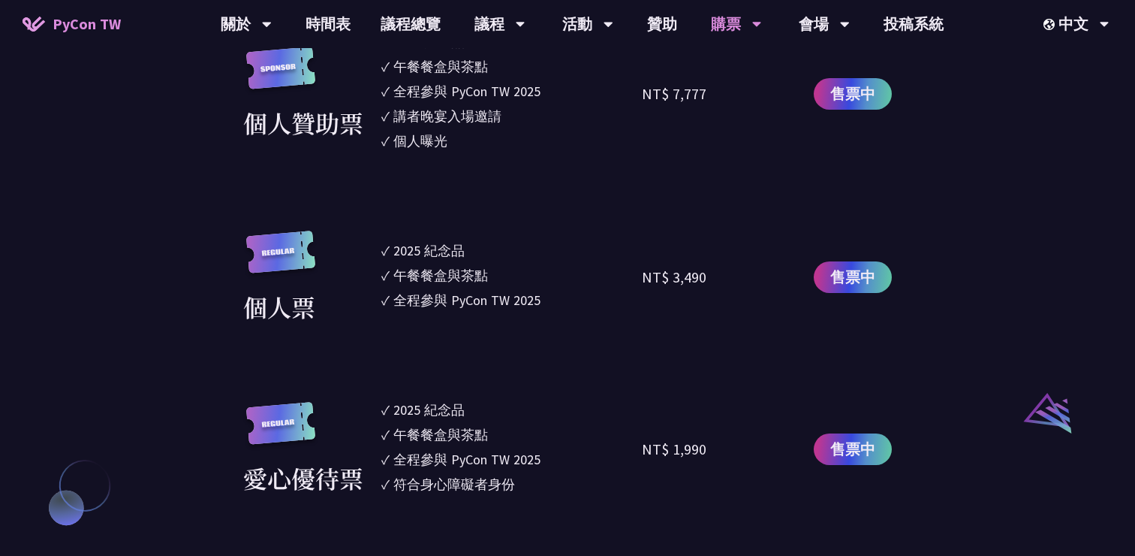
scroll to position [365, 0]
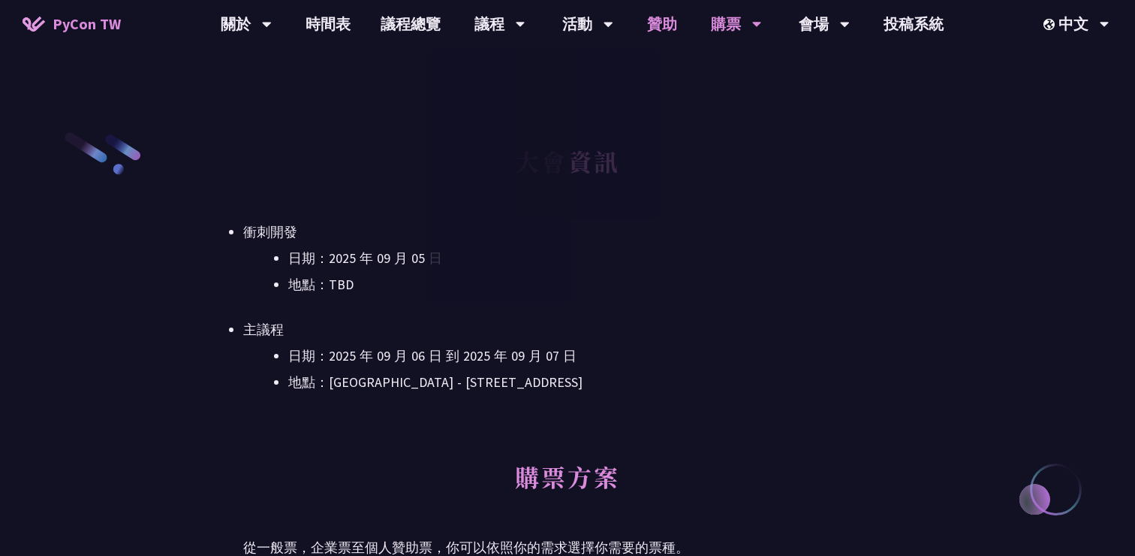
click at [658, 30] on link "贊助" at bounding box center [662, 24] width 60 height 48
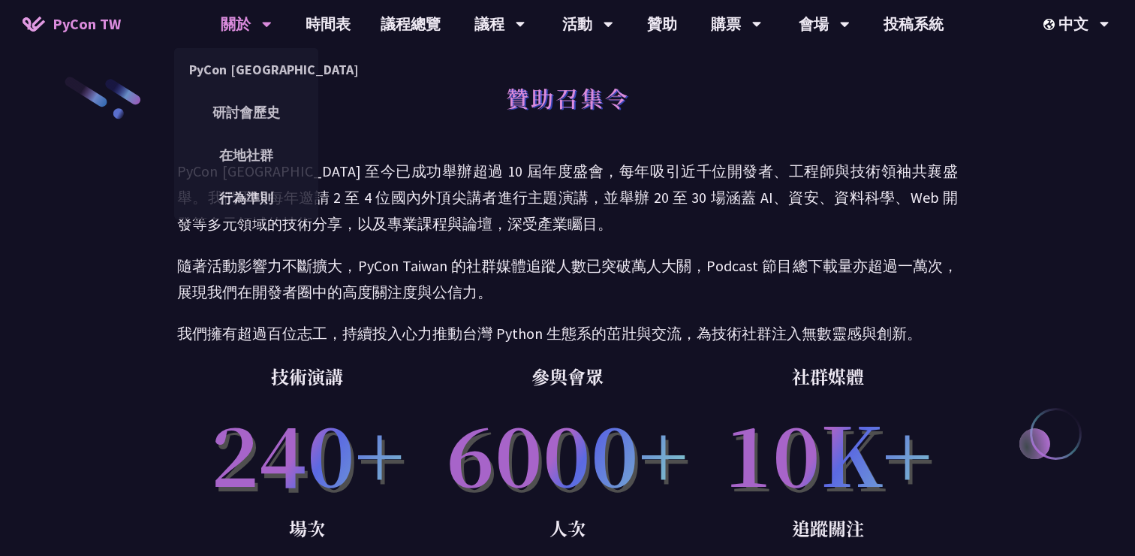
click at [245, 27] on div "關於" at bounding box center [246, 24] width 51 height 48
click at [233, 22] on div "關於" at bounding box center [246, 24] width 51 height 48
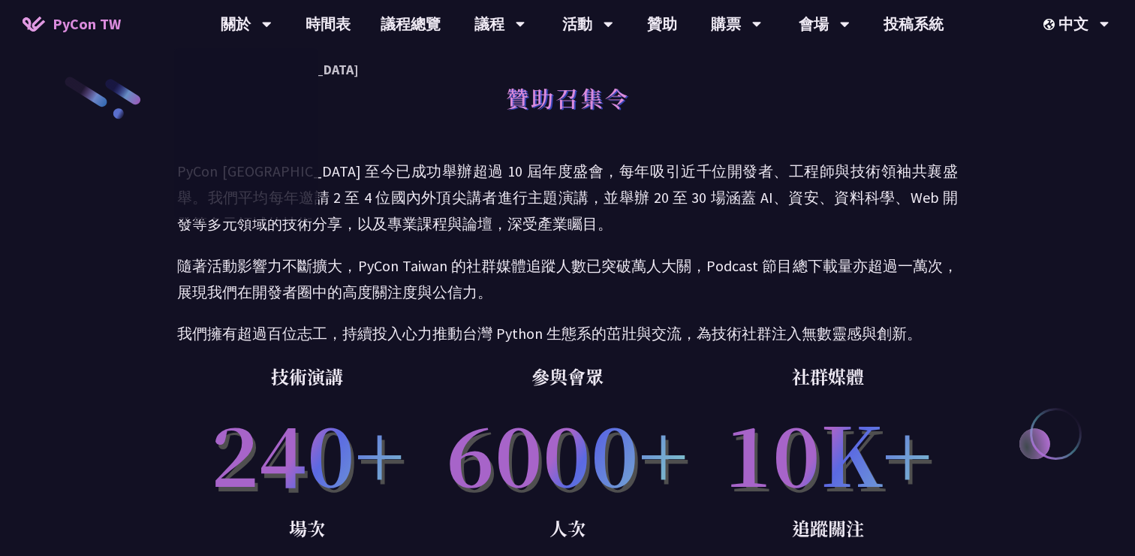
click at [74, 27] on span "PyCon TW" at bounding box center [87, 24] width 68 height 23
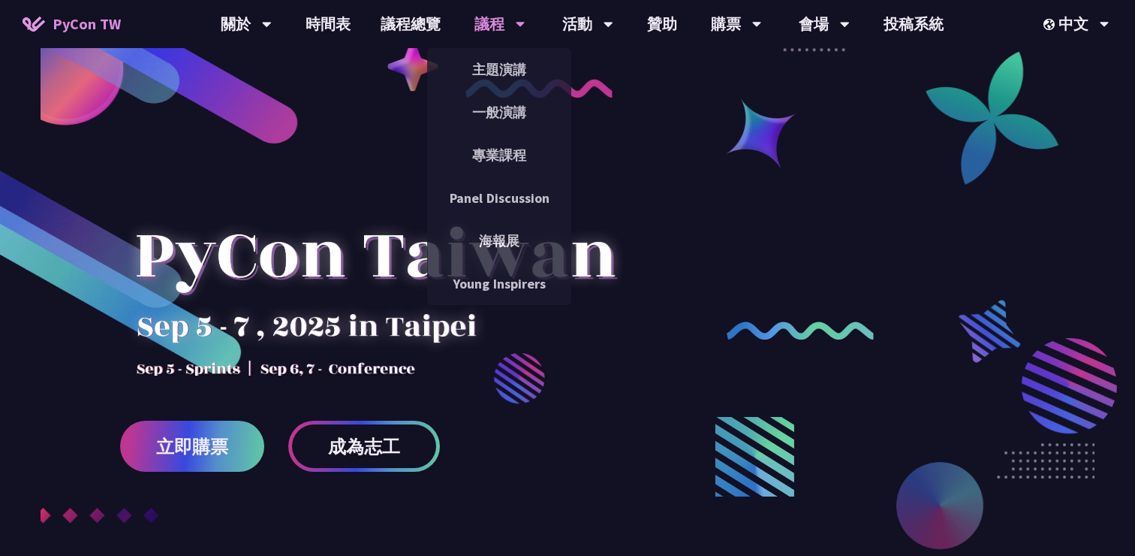
click at [494, 26] on div "議程" at bounding box center [499, 24] width 51 height 48
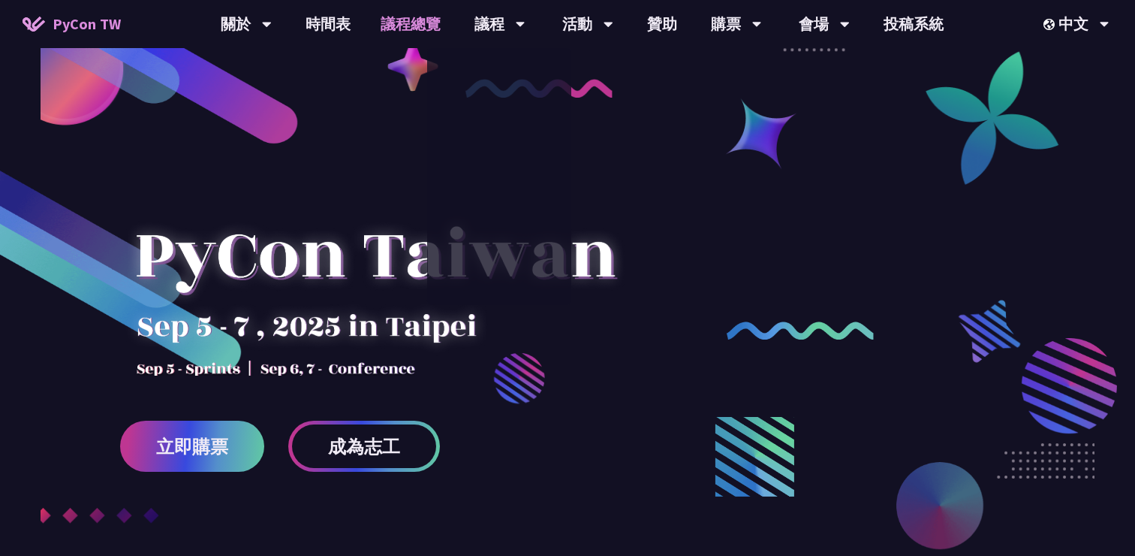
click at [420, 24] on link "議程總覽" at bounding box center [411, 24] width 90 height 48
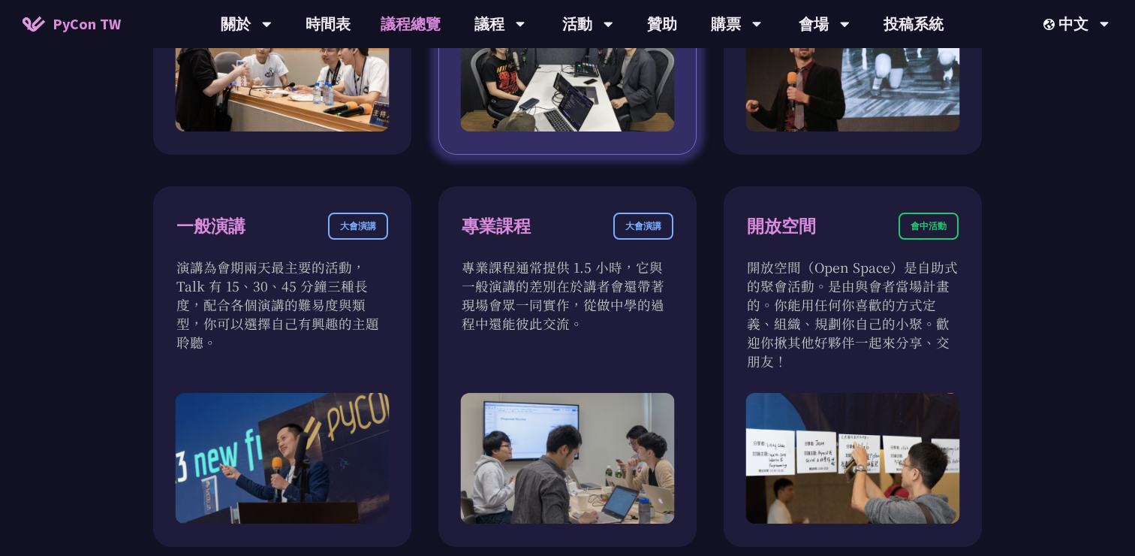
scroll to position [802, 0]
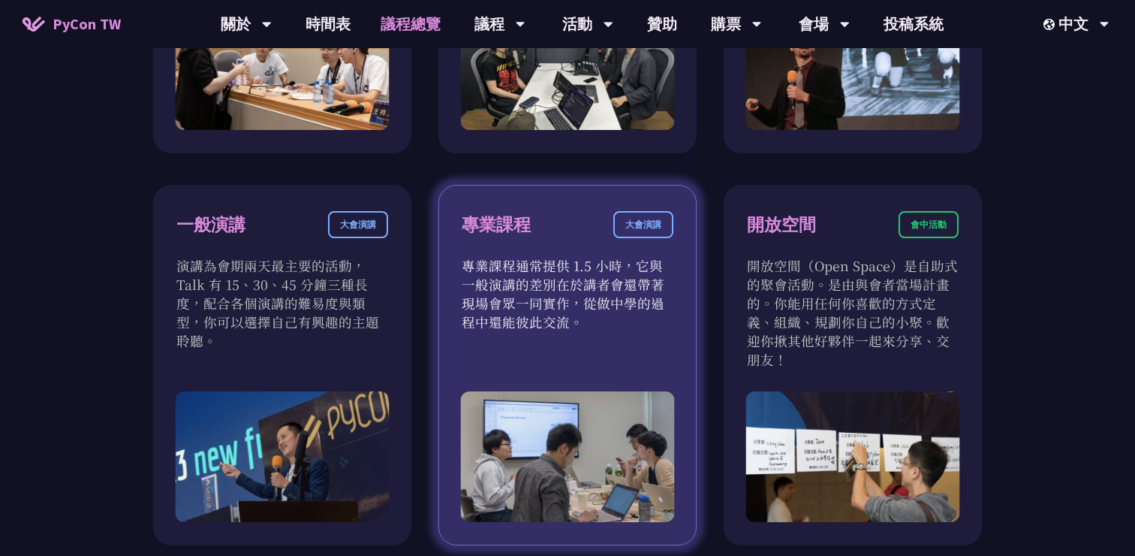
click at [559, 248] on div "專業課程 大會演講" at bounding box center [568, 233] width 212 height 45
click at [505, 472] on img at bounding box center [568, 456] width 214 height 131
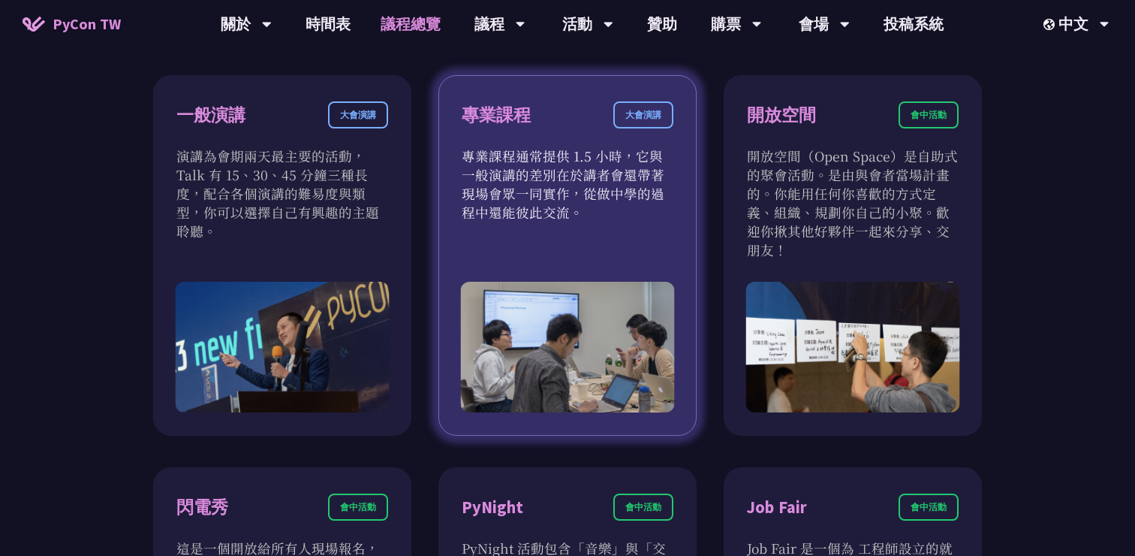
scroll to position [878, 0]
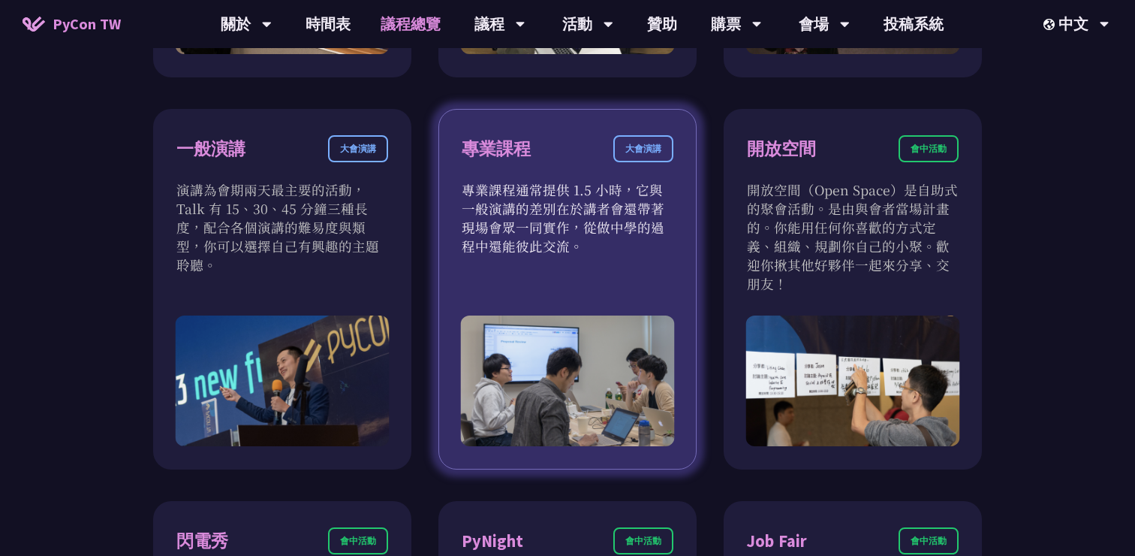
click at [562, 206] on p "專業課程通常提供 1.5 小時，它與一般演講的差別在於講者會還帶著現場會眾一同實作，從做中學的過程中還能彼此交流。" at bounding box center [568, 217] width 212 height 75
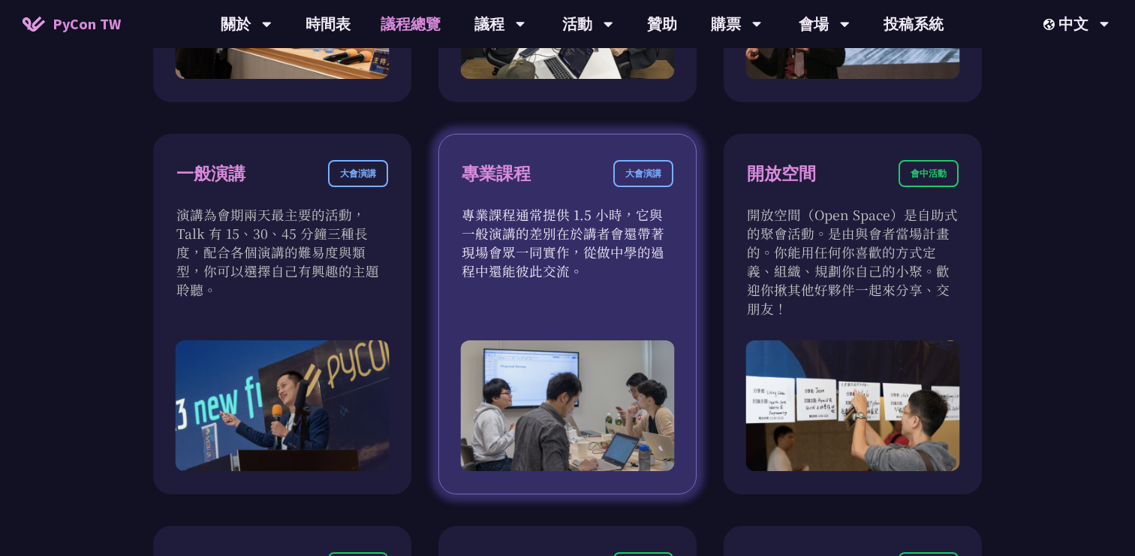
scroll to position [809, 0]
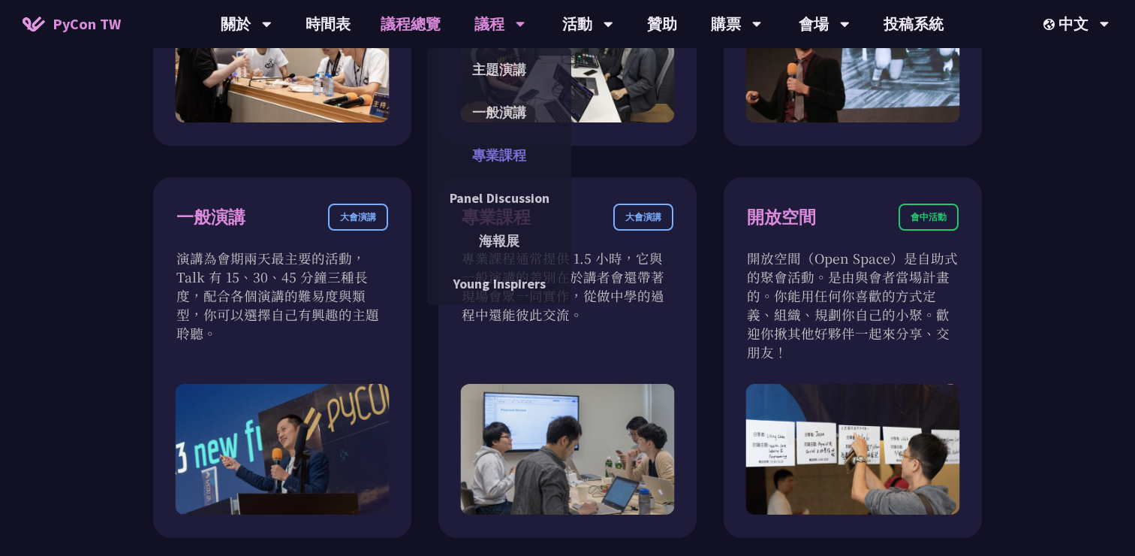
click at [489, 154] on link "專業課程" at bounding box center [499, 154] width 144 height 35
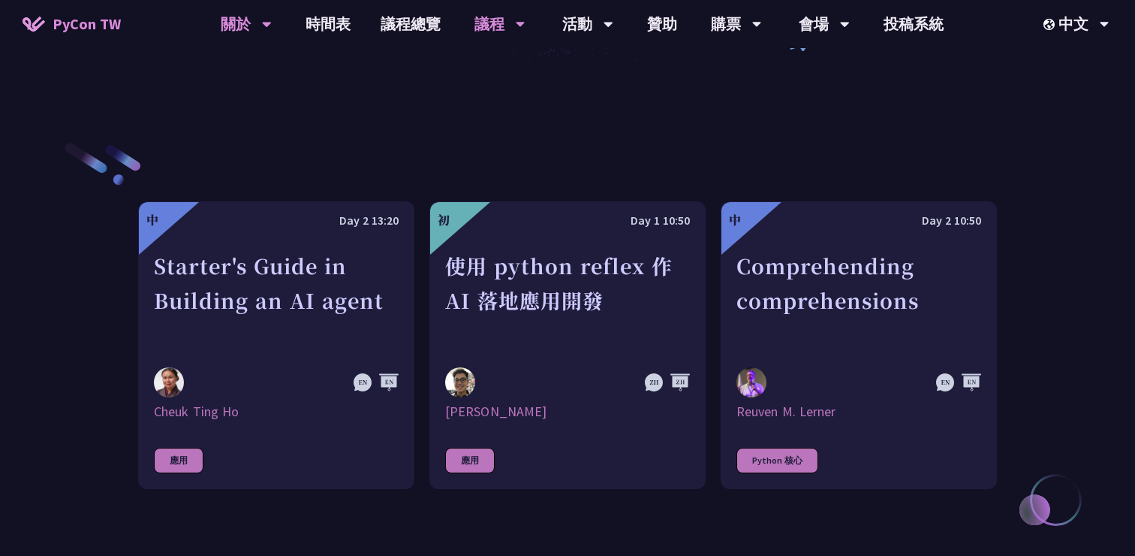
scroll to position [441, 0]
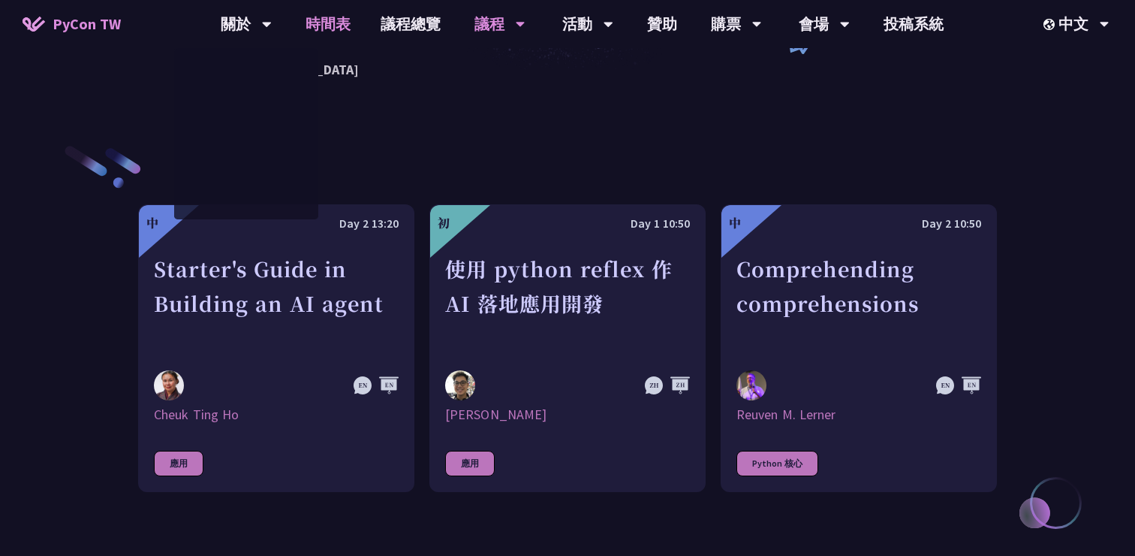
click at [329, 26] on link "時間表" at bounding box center [328, 24] width 75 height 48
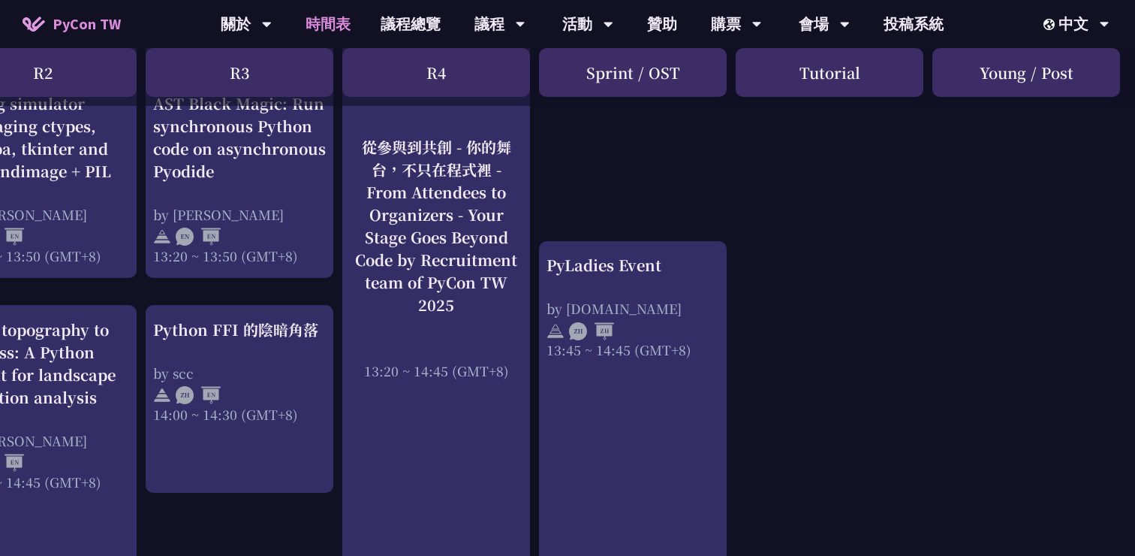
scroll to position [1351, 459]
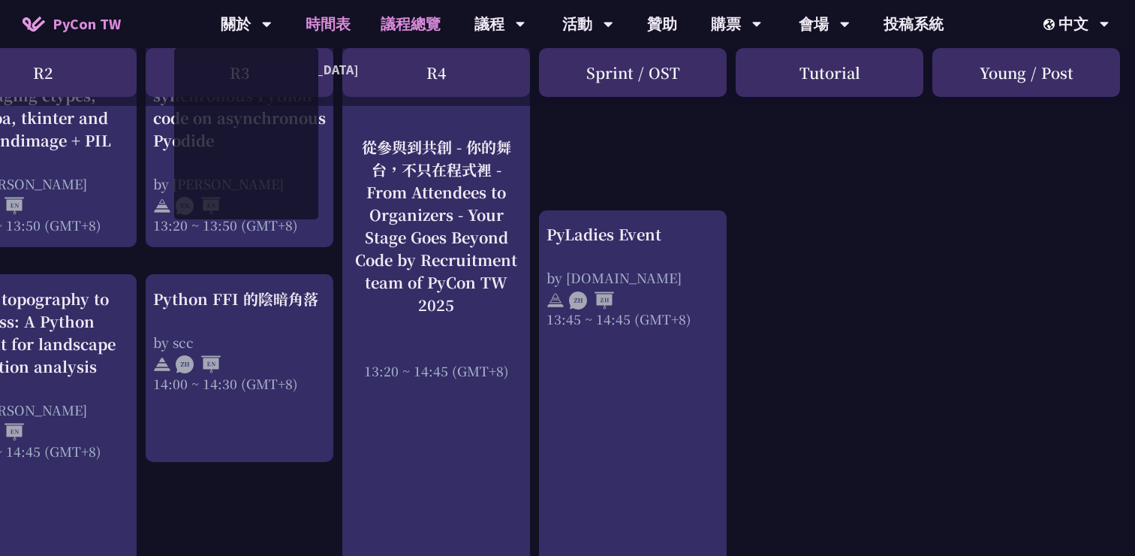
click at [417, 27] on link "議程總覽" at bounding box center [411, 24] width 90 height 48
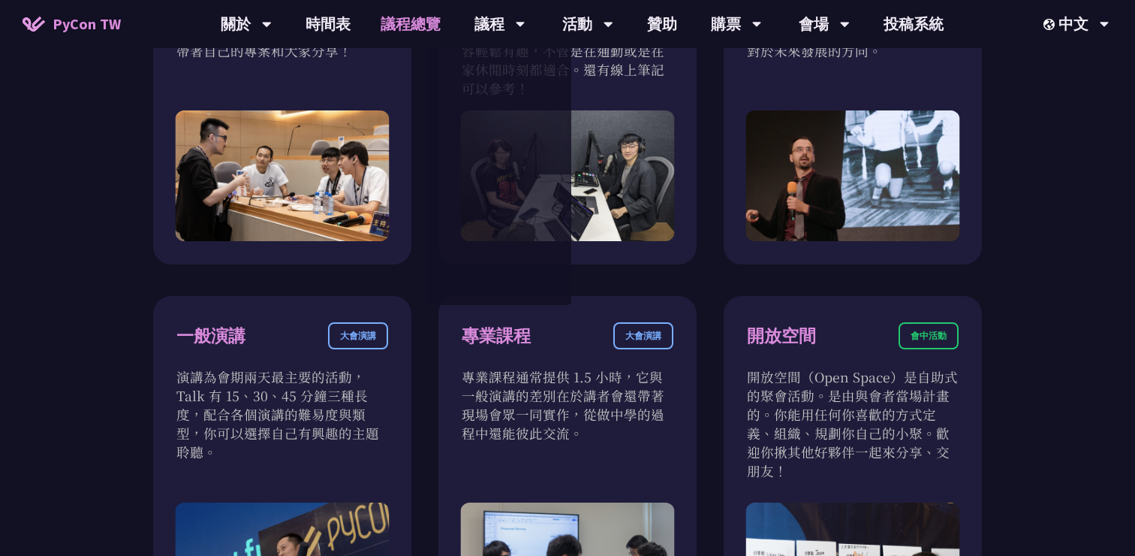
click at [0, 311] on div "衝刺開發 會前活動 衝刺開發聚集開源專案負責人、想貢獻者的活動。將會有領導人帶著他們專案待開發的功能來現場分享。你可以選擇喜歡的專案，或是帶著自己的專案和大家…" at bounding box center [567, 476] width 1135 height 1313
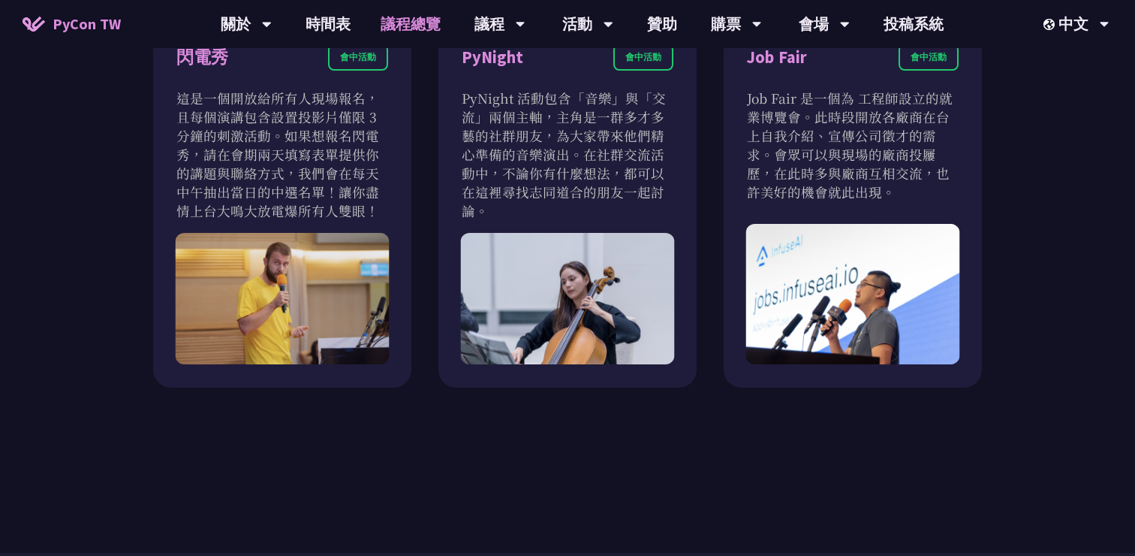
scroll to position [1366, 0]
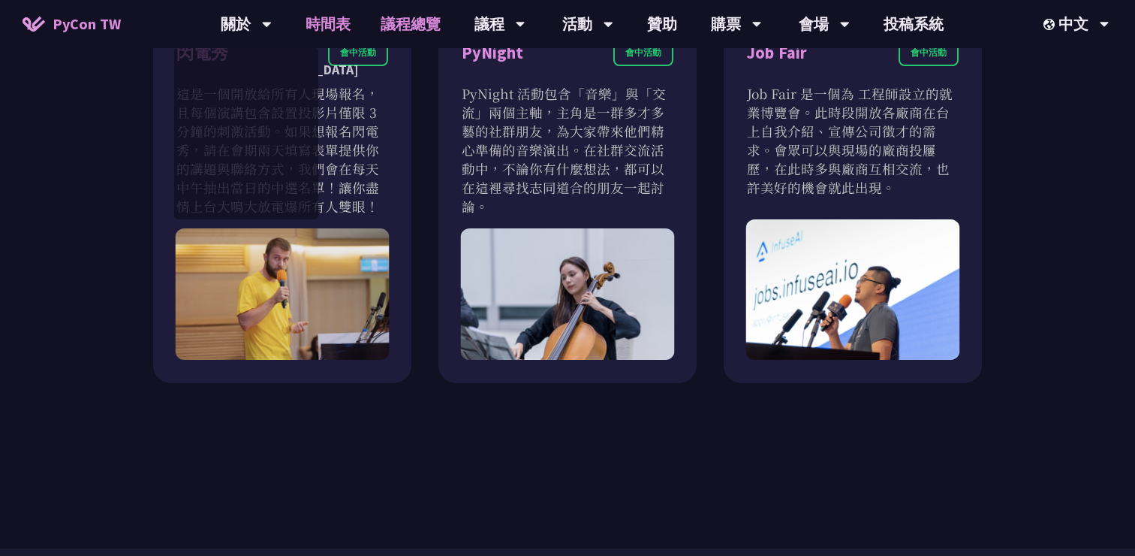
click at [314, 22] on link "時間表" at bounding box center [328, 24] width 75 height 48
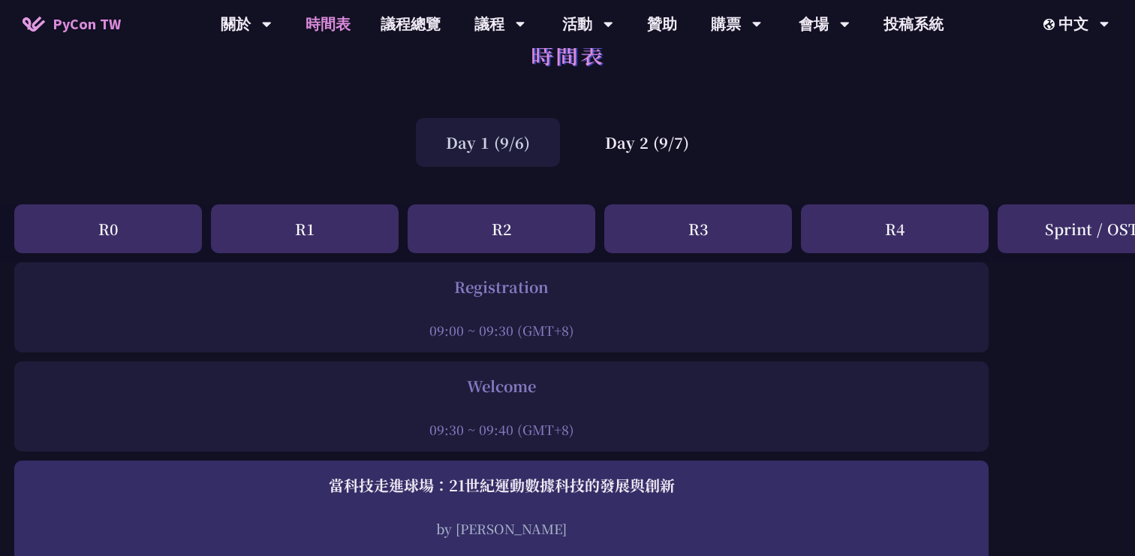
scroll to position [0, 1]
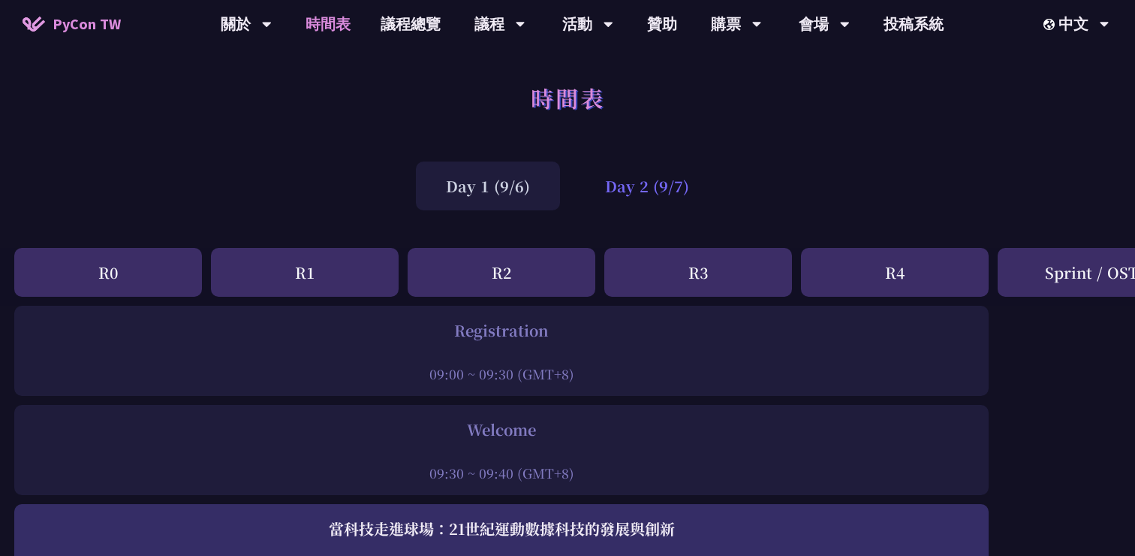
click at [649, 191] on div "Day 2 (9/7)" at bounding box center [647, 185] width 144 height 49
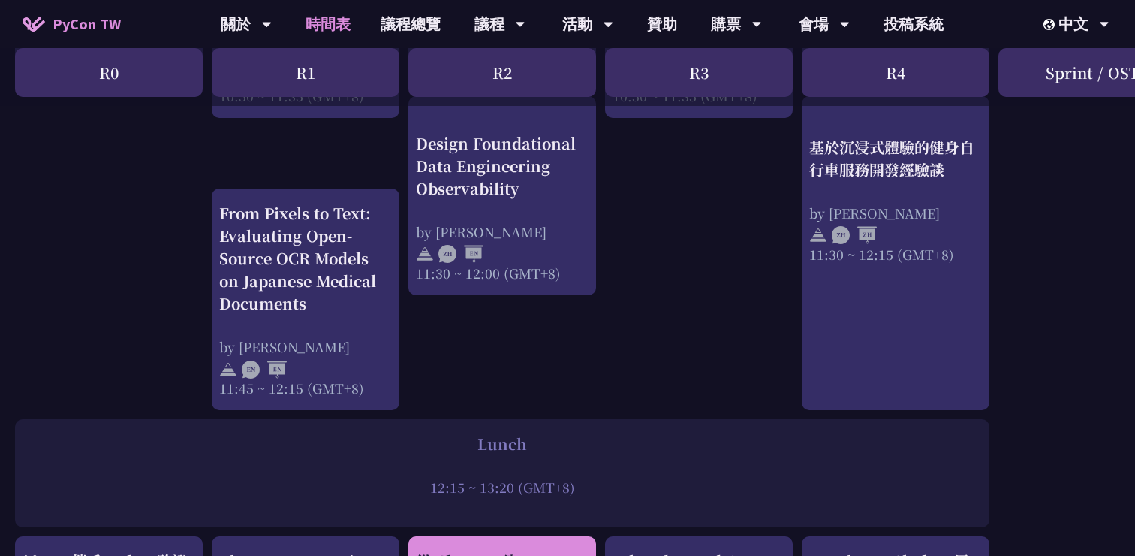
scroll to position [0, 0]
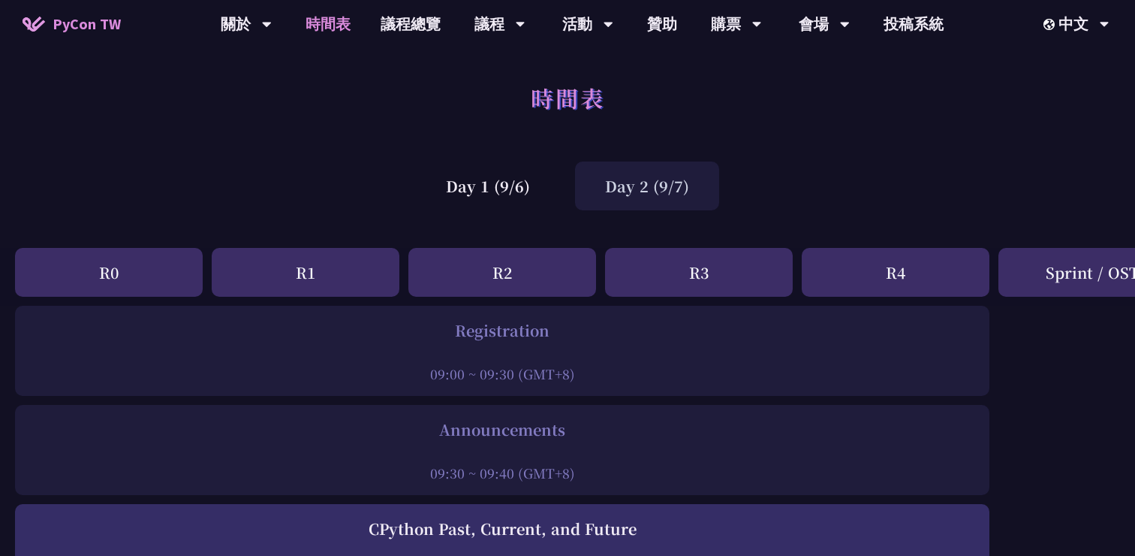
click at [622, 194] on div "Day 2 (9/7)" at bounding box center [647, 185] width 144 height 49
click at [508, 180] on div "Day 1 (9/6)" at bounding box center [488, 185] width 144 height 49
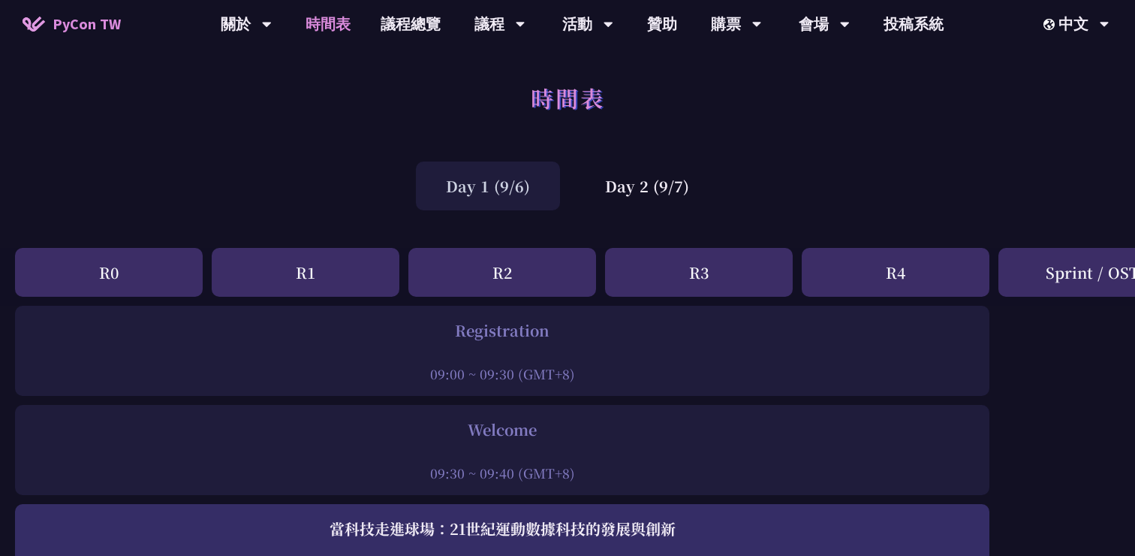
click at [953, 113] on div "時間表" at bounding box center [567, 114] width 1135 height 79
